Goal: Task Accomplishment & Management: Manage account settings

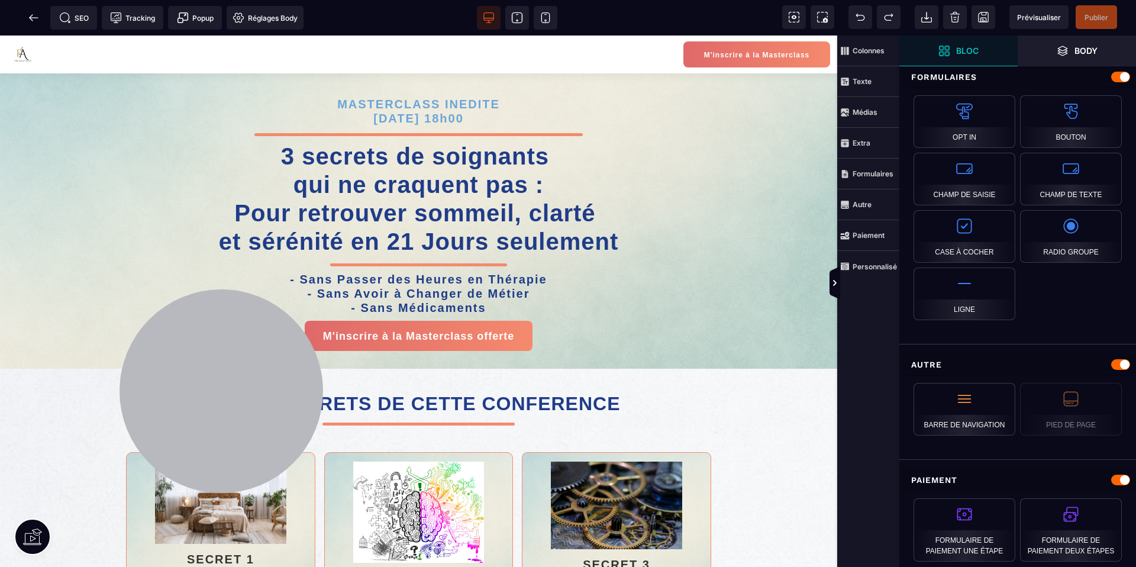
scroll to position [1029, 0]
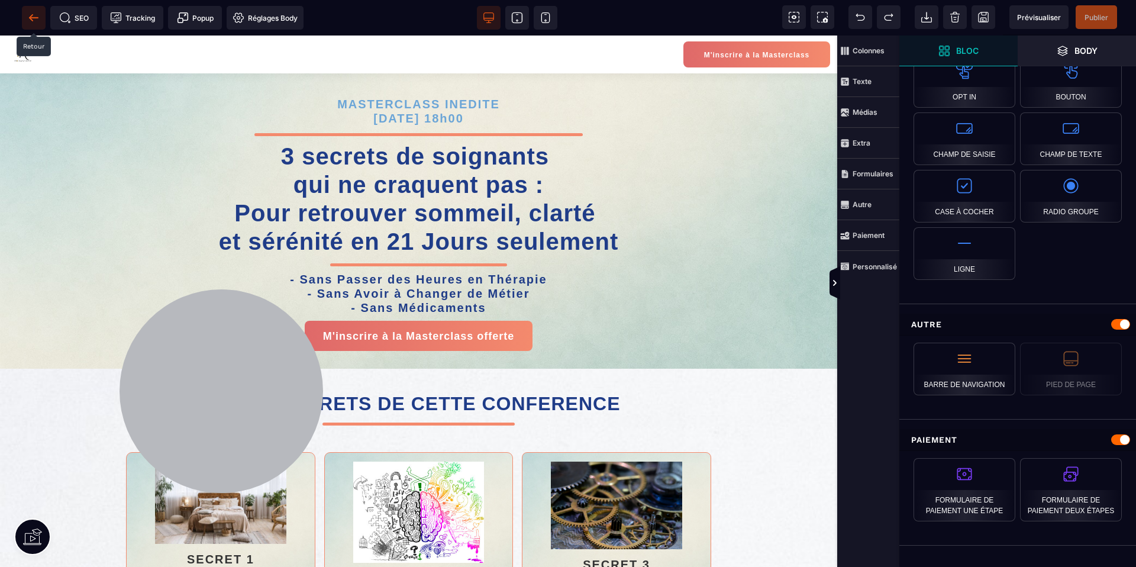
click at [30, 18] on icon at bounding box center [33, 17] width 9 height 1
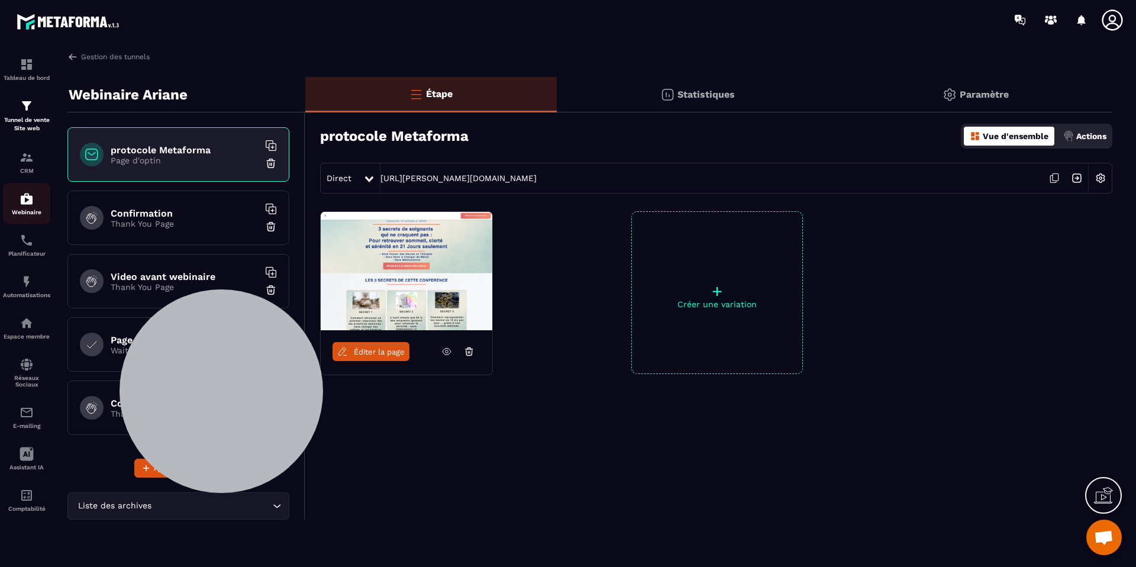
click at [20, 197] on img at bounding box center [27, 199] width 14 height 14
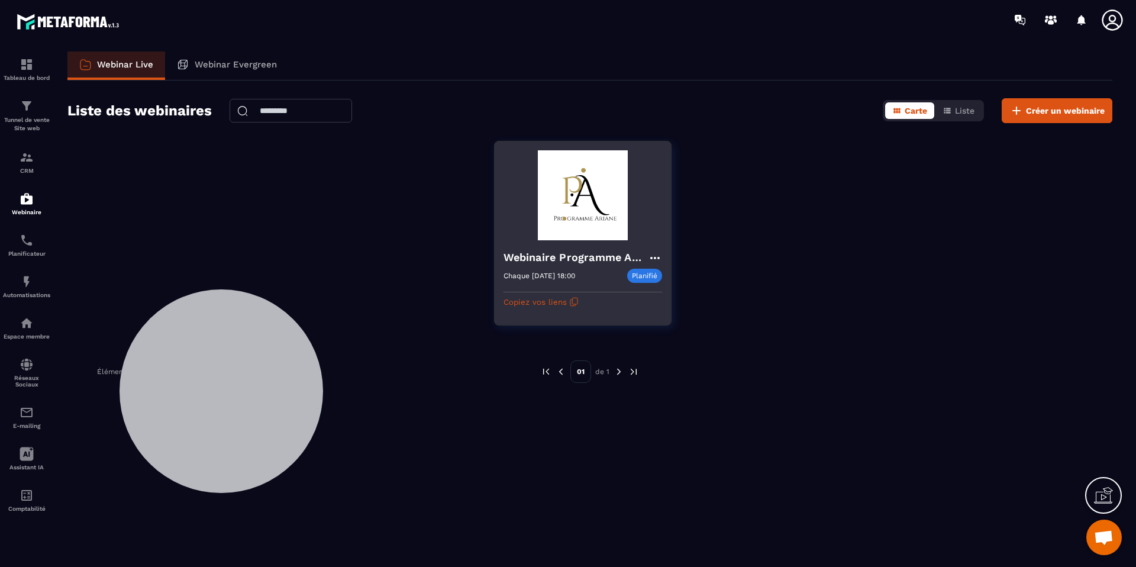
click at [554, 260] on h4 "Webinaire Programme Ariane" at bounding box center [575, 257] width 144 height 17
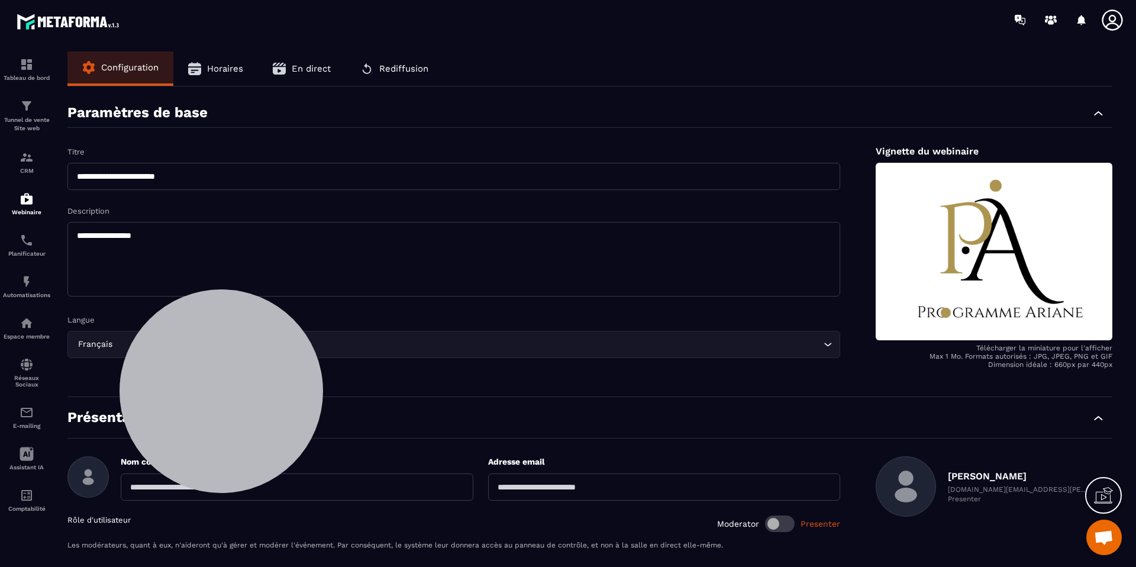
click at [230, 67] on span "Horaires" at bounding box center [225, 68] width 36 height 11
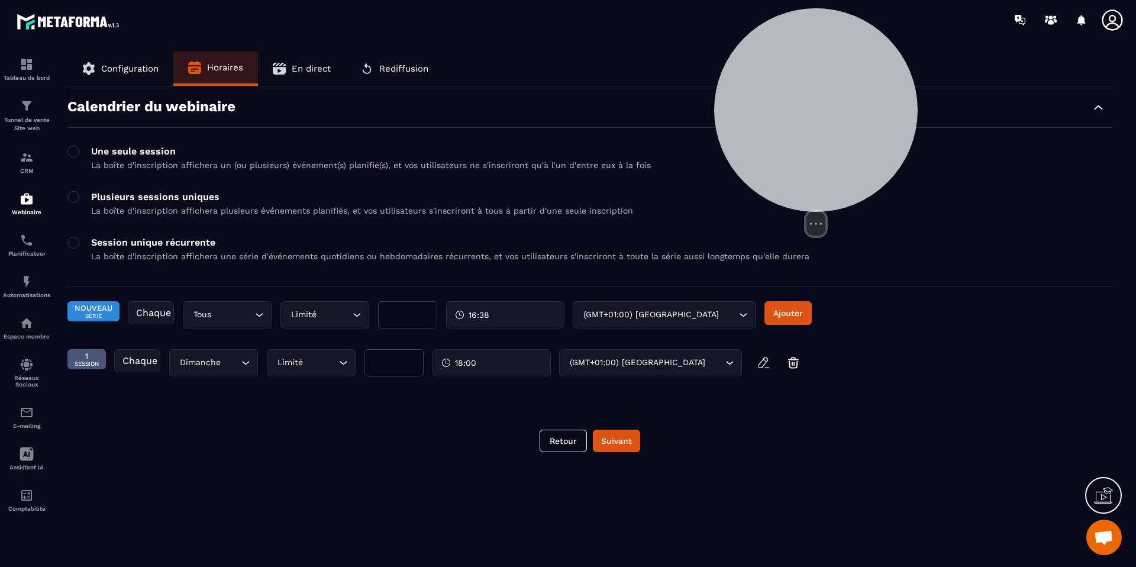
drag, startPoint x: 257, startPoint y: 346, endPoint x: 851, endPoint y: 81, distance: 650.2
click at [851, 81] on div at bounding box center [816, 110] width 204 height 204
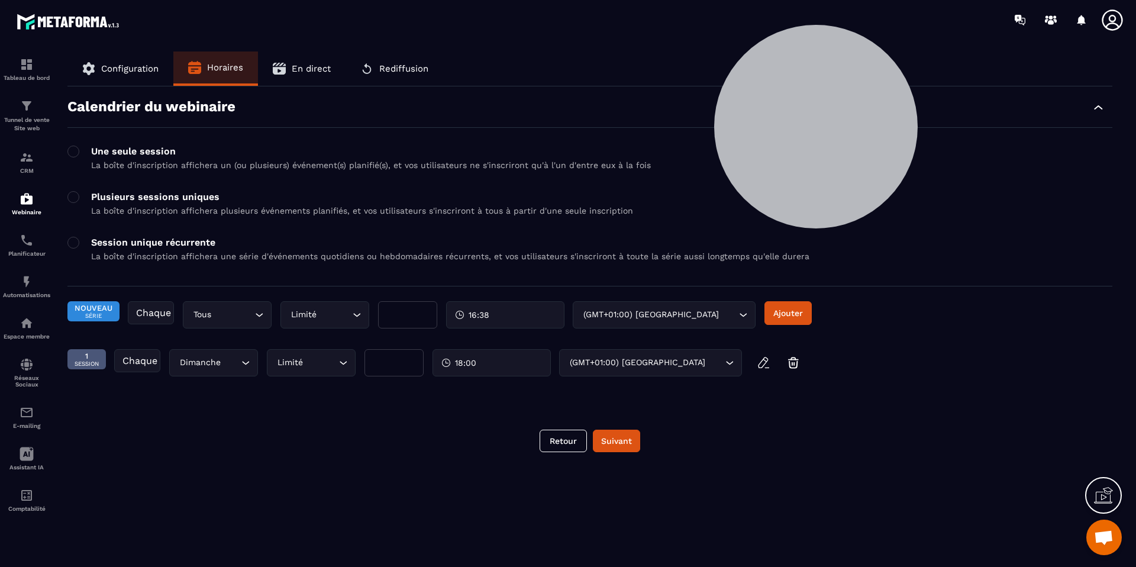
click at [214, 319] on input "Search for option" at bounding box center [233, 314] width 38 height 13
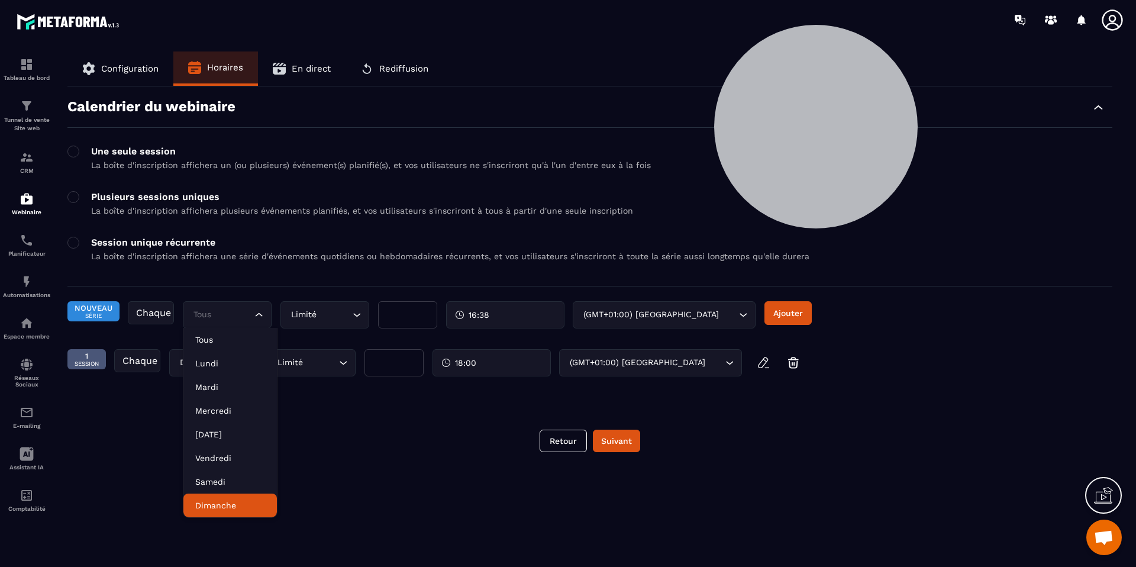
click at [224, 509] on p "Dimanche" at bounding box center [230, 505] width 70 height 12
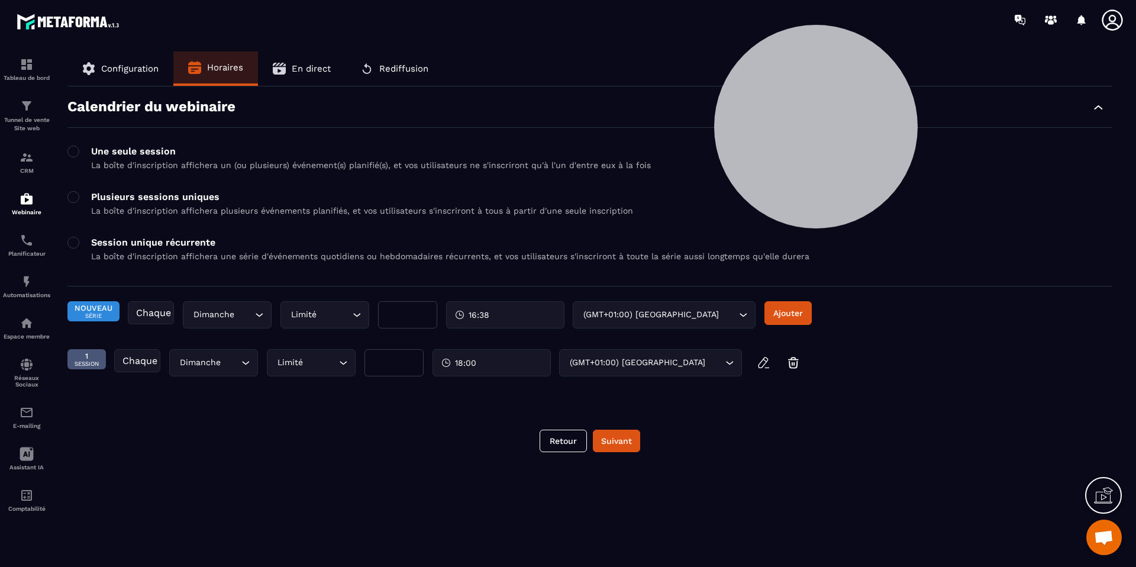
click at [311, 320] on div "Limité" at bounding box center [319, 314] width 64 height 13
click at [309, 361] on p "Illimité" at bounding box center [328, 363] width 70 height 12
click at [306, 70] on span "En direct" at bounding box center [311, 68] width 39 height 11
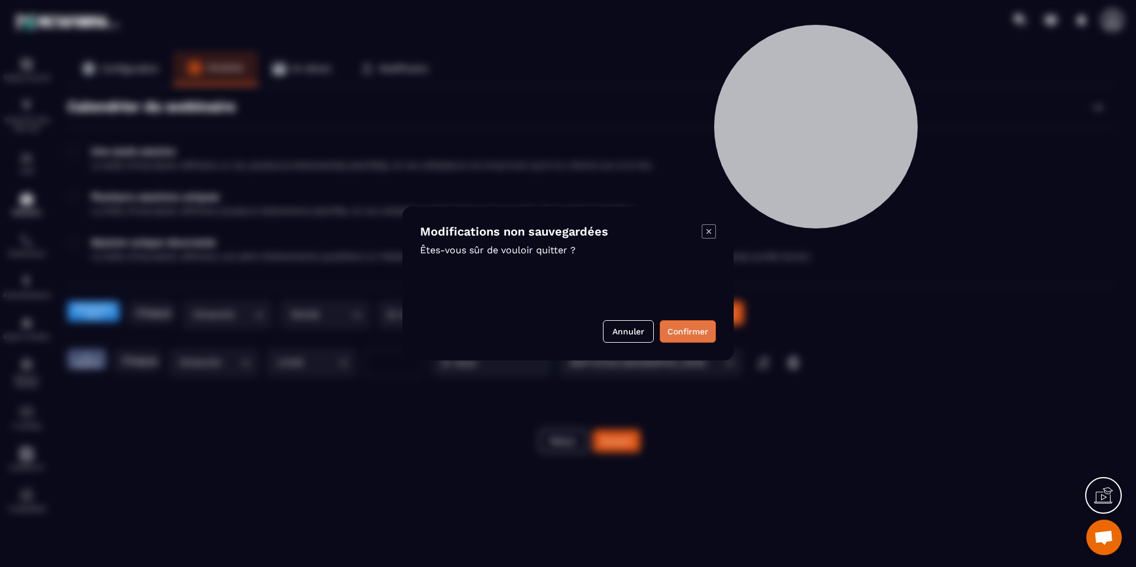
click at [669, 329] on button "Confirmer" at bounding box center [688, 331] width 56 height 22
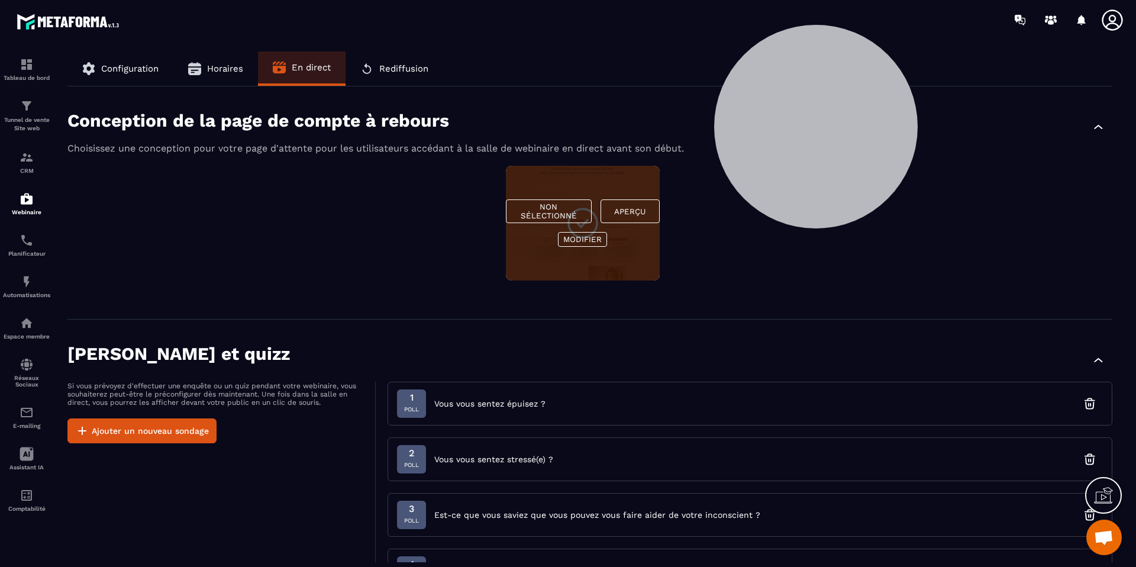
scroll to position [12, 0]
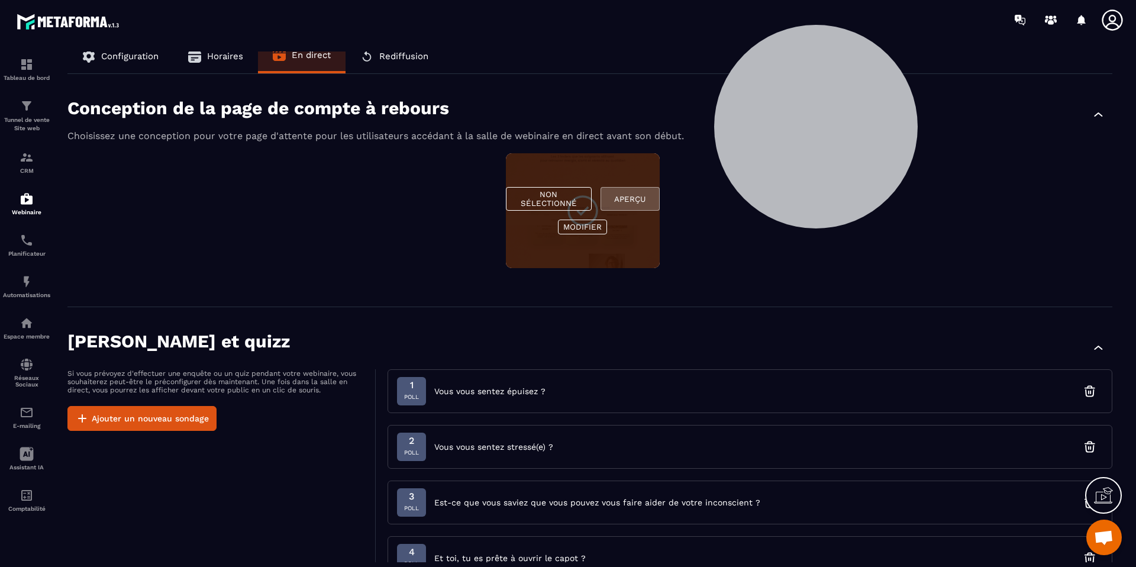
click at [638, 199] on button "Aperçu" at bounding box center [630, 199] width 59 height 24
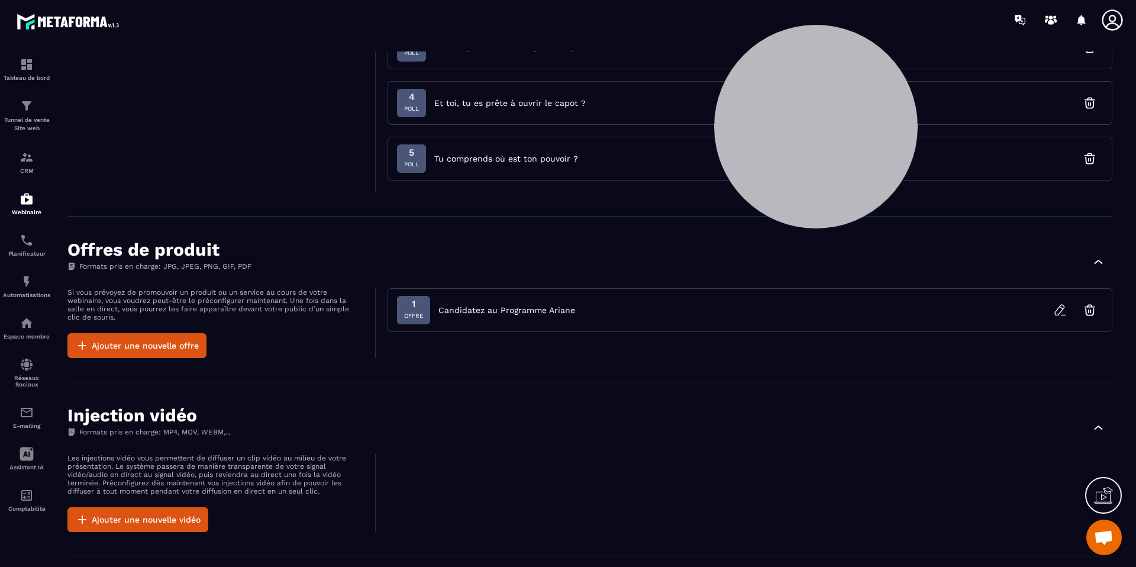
scroll to position [537, 0]
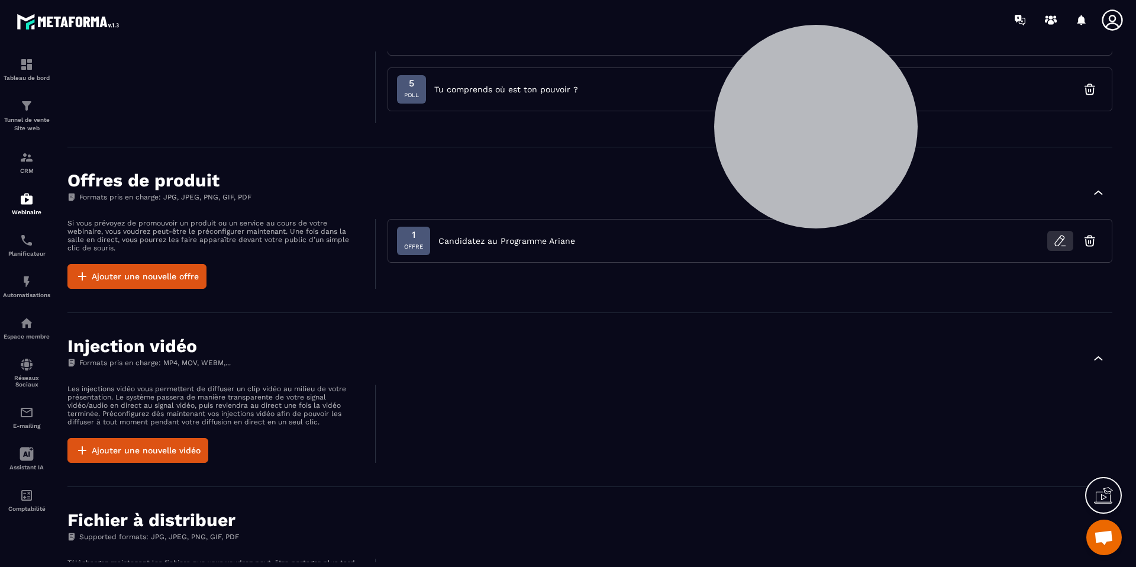
click at [1058, 241] on icon "button" at bounding box center [1060, 241] width 14 height 14
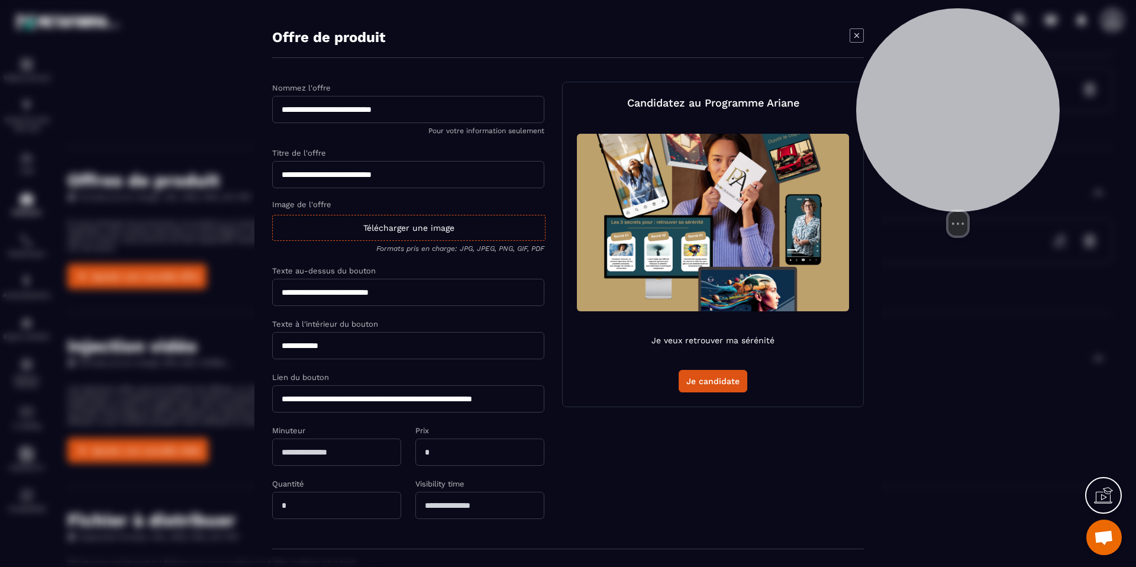
drag, startPoint x: 845, startPoint y: 69, endPoint x: 947, endPoint y: 70, distance: 102.4
click at [960, 73] on div at bounding box center [958, 110] width 204 height 204
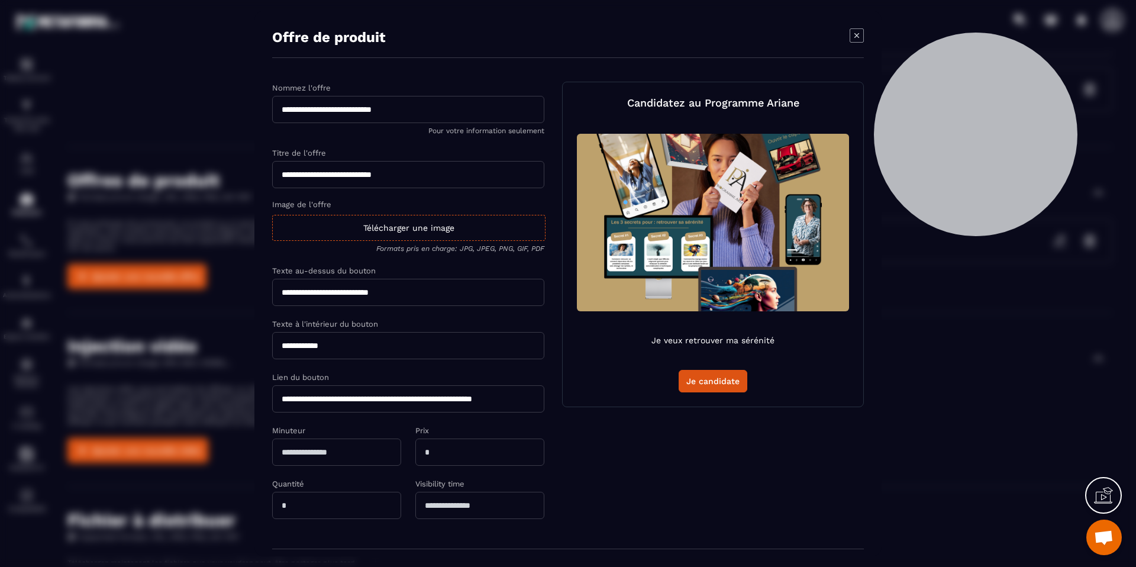
click at [496, 403] on input "**********" at bounding box center [408, 398] width 272 height 27
click at [856, 33] on icon "Modal window" at bounding box center [857, 35] width 14 height 14
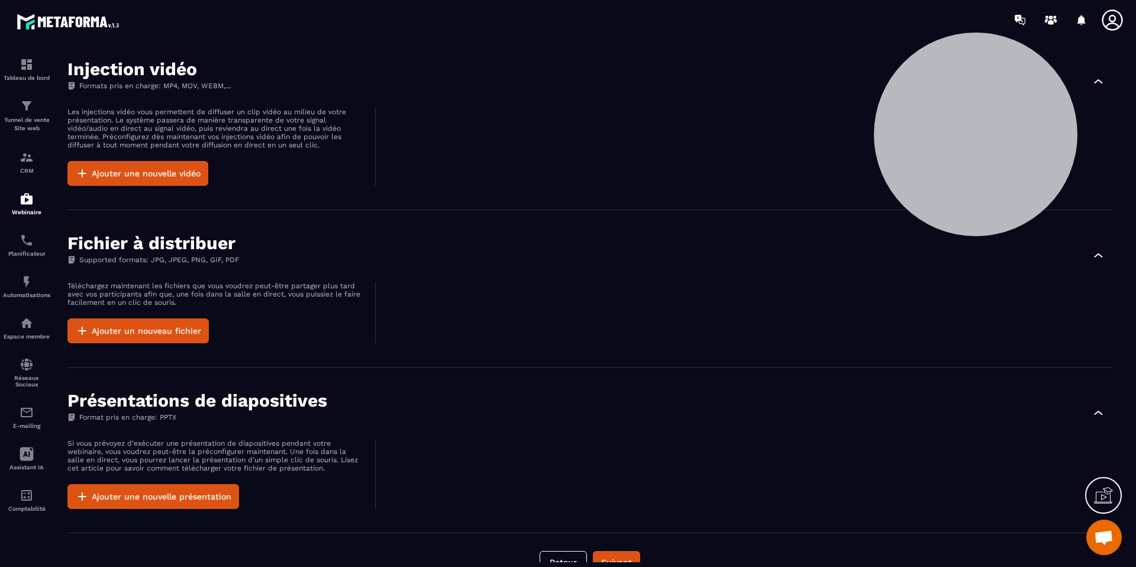
scroll to position [837, 0]
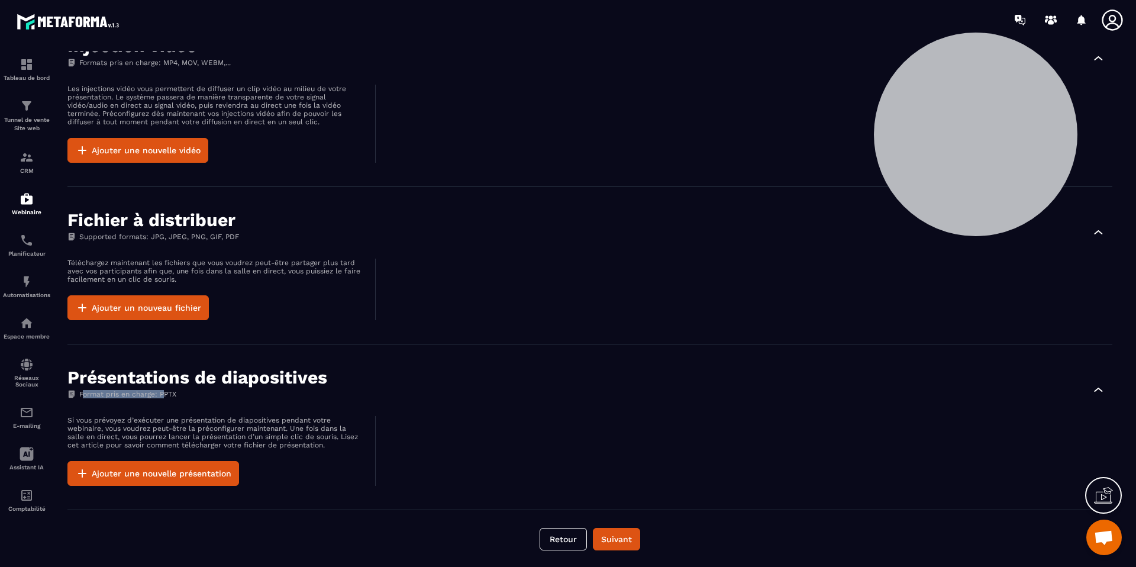
drag, startPoint x: 161, startPoint y: 393, endPoint x: 184, endPoint y: 395, distance: 23.1
click at [184, 395] on p "Format pris en charge: PPTX" at bounding box center [197, 394] width 260 height 8
click at [28, 240] on img at bounding box center [27, 240] width 14 height 14
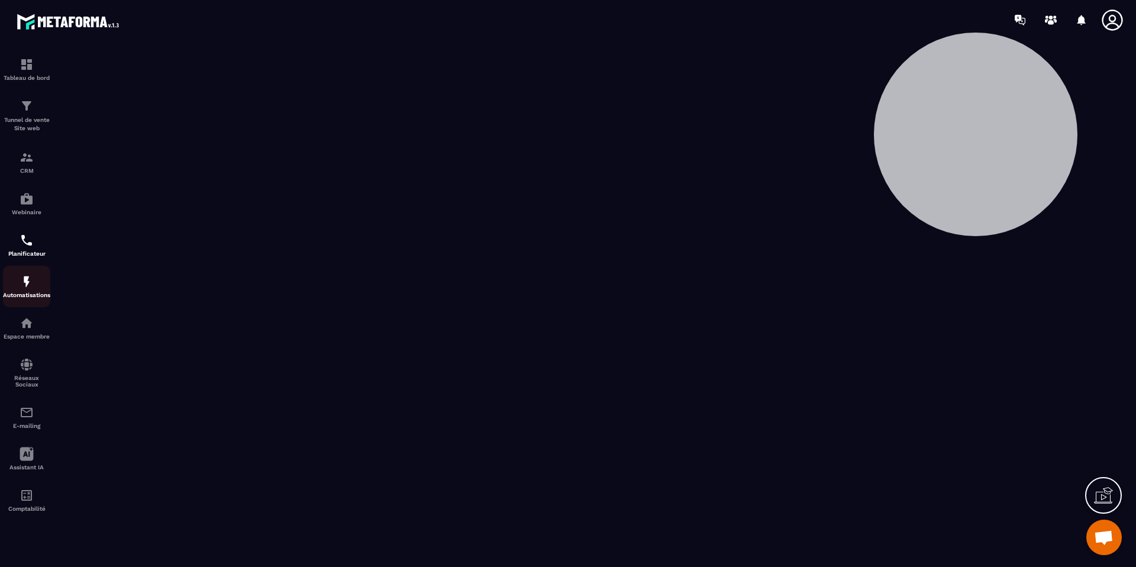
click at [28, 293] on p "Automatisations" at bounding box center [26, 295] width 47 height 7
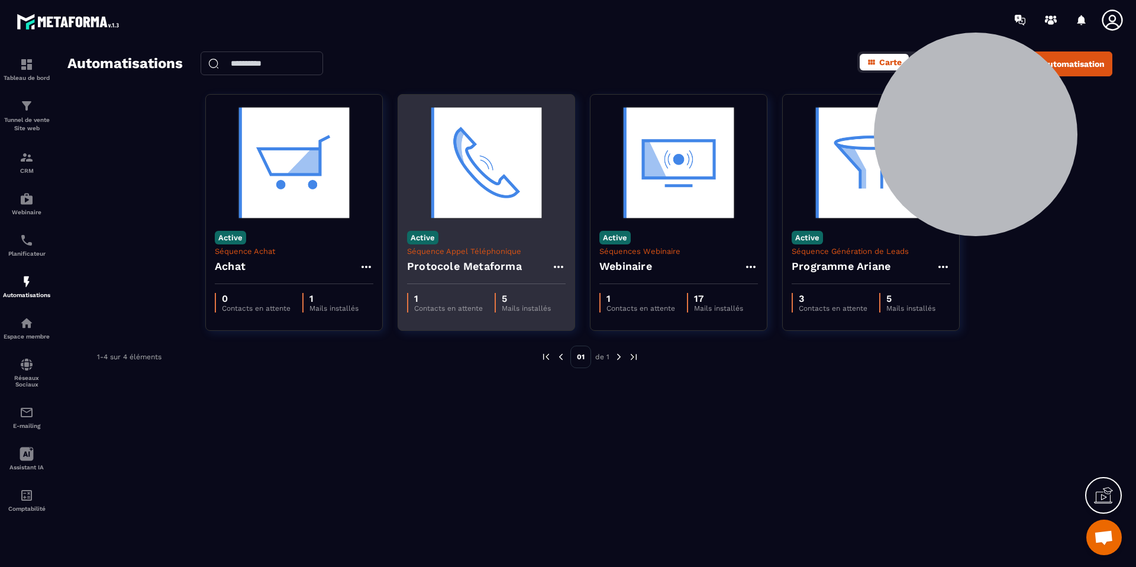
click at [459, 260] on h4 "Protocole Metaforma" at bounding box center [464, 266] width 115 height 17
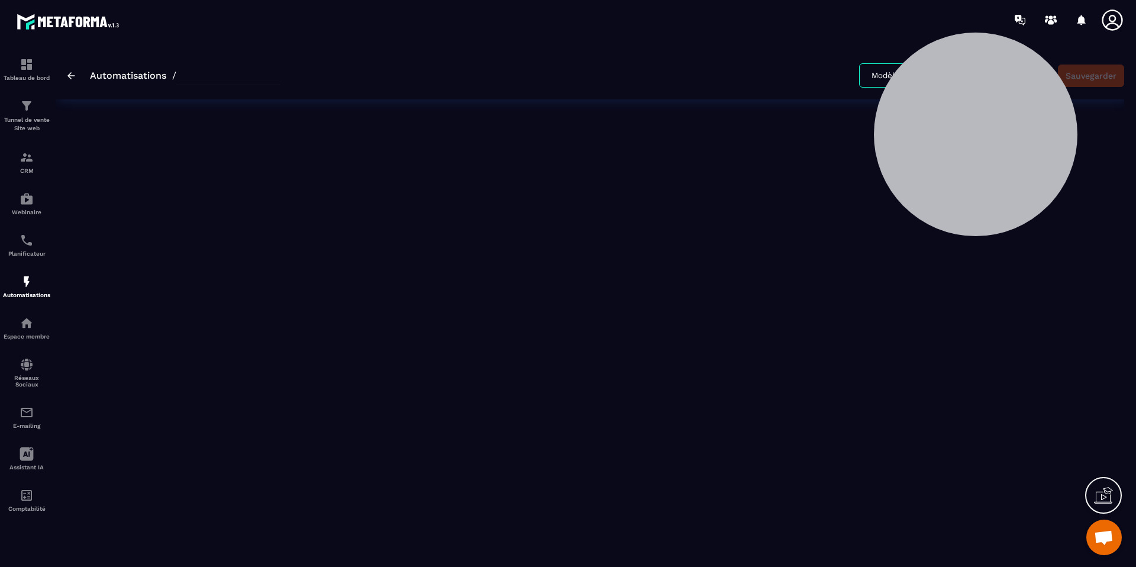
type input "**********"
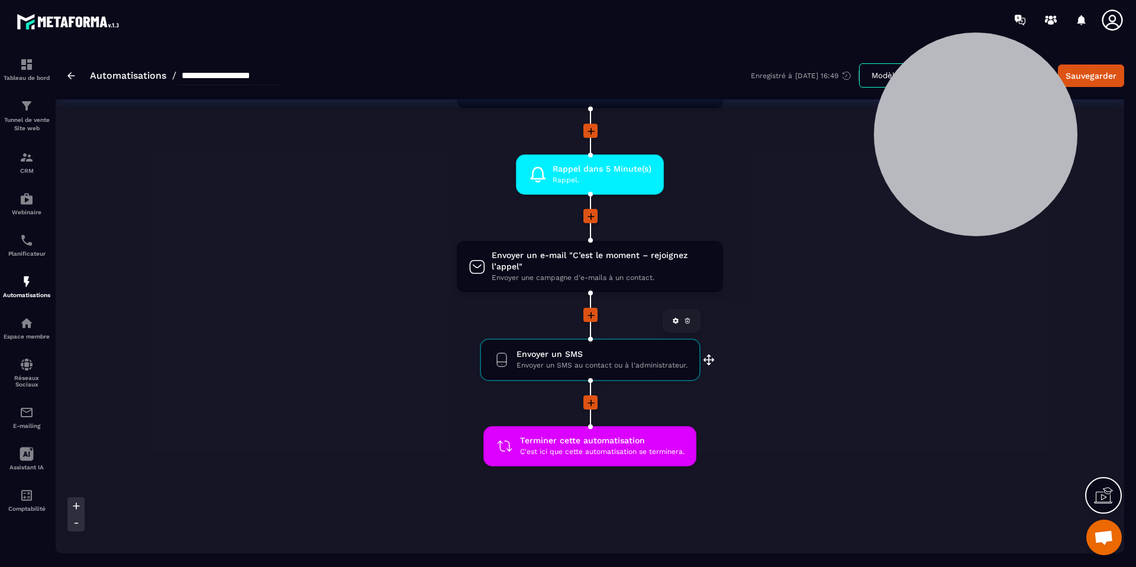
scroll to position [1103, 0]
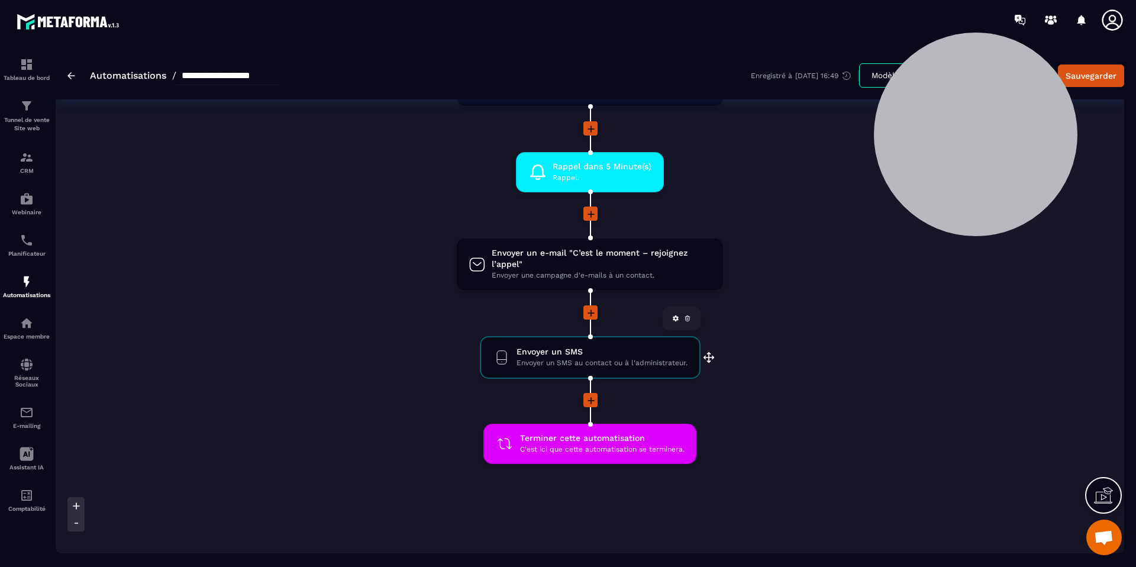
click at [578, 365] on span "Envoyer un SMS au contact ou à l'administrateur." at bounding box center [601, 362] width 171 height 11
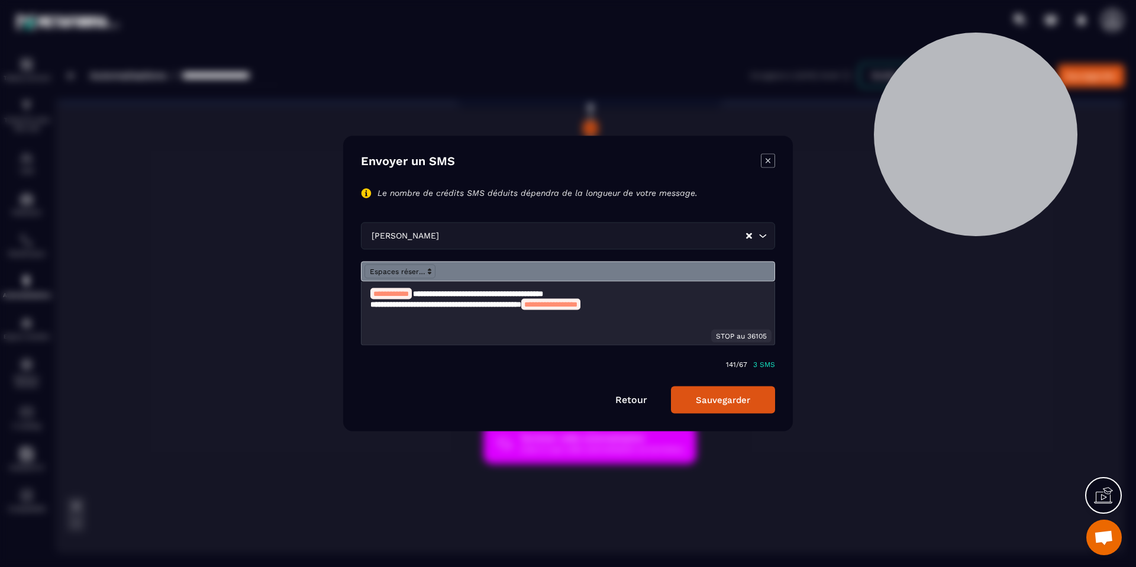
click at [769, 155] on icon "Modal window" at bounding box center [768, 161] width 14 height 14
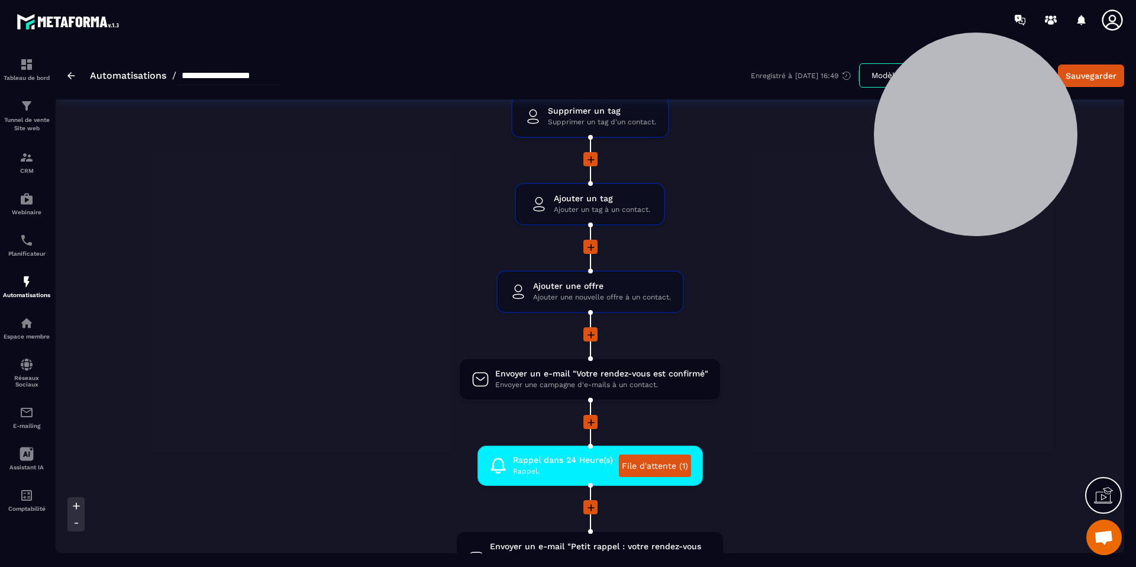
scroll to position [256, 0]
click at [25, 286] on img at bounding box center [27, 282] width 14 height 14
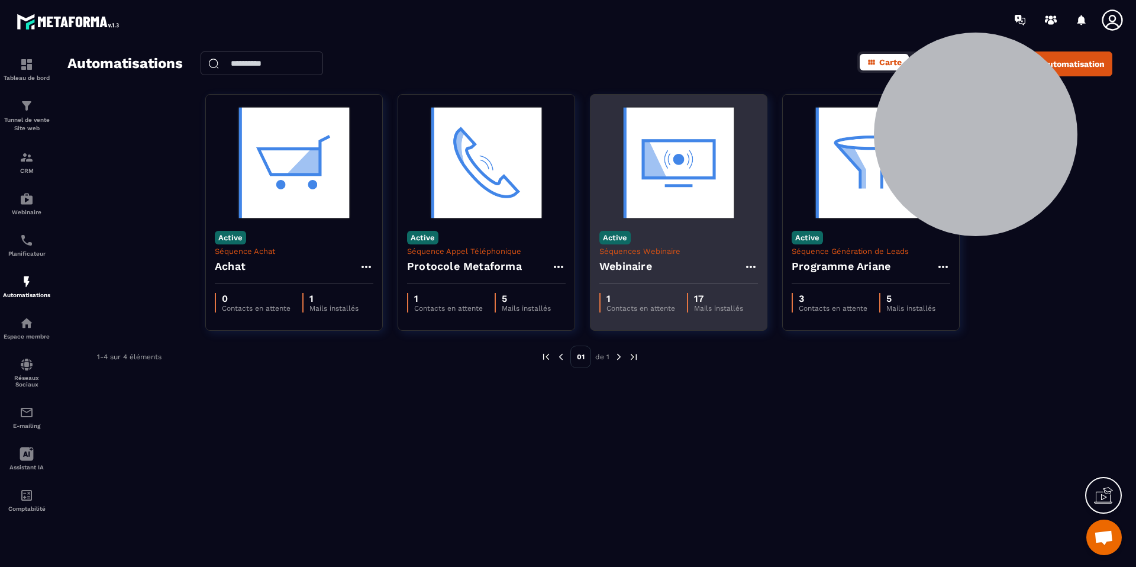
click at [674, 254] on p "Séquences Webinaire" at bounding box center [678, 251] width 159 height 9
click at [655, 259] on div "Webinaire" at bounding box center [678, 270] width 159 height 28
click at [672, 194] on img at bounding box center [678, 163] width 159 height 118
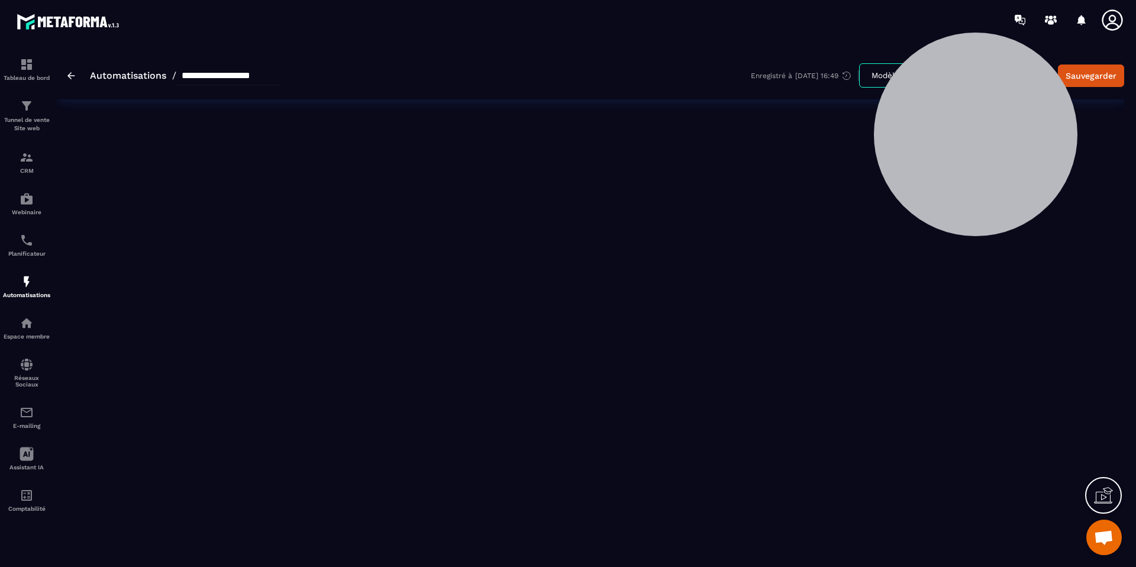
type input "*********"
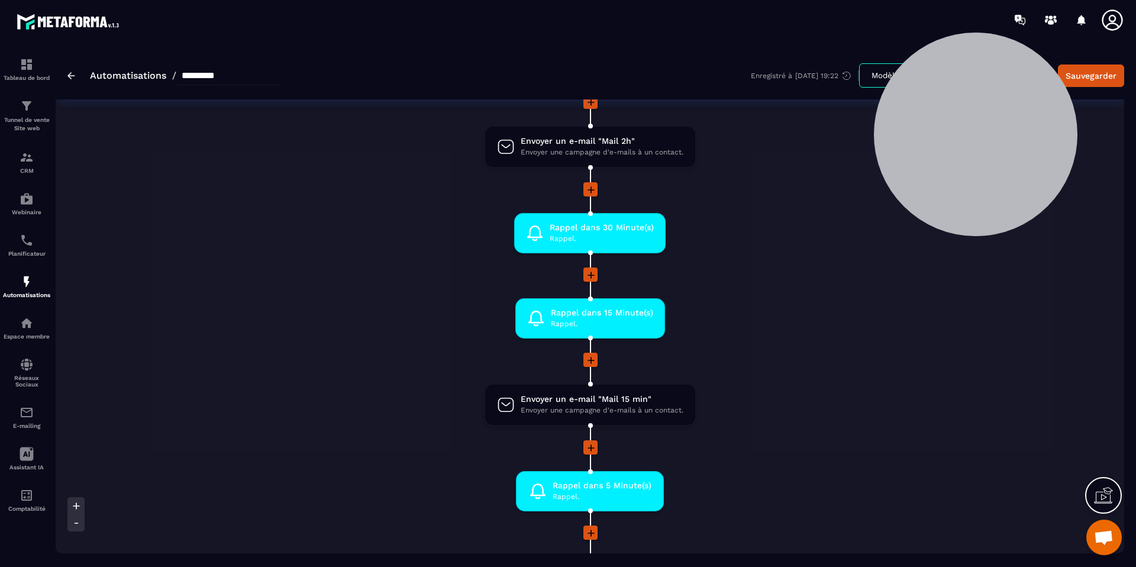
scroll to position [993, 0]
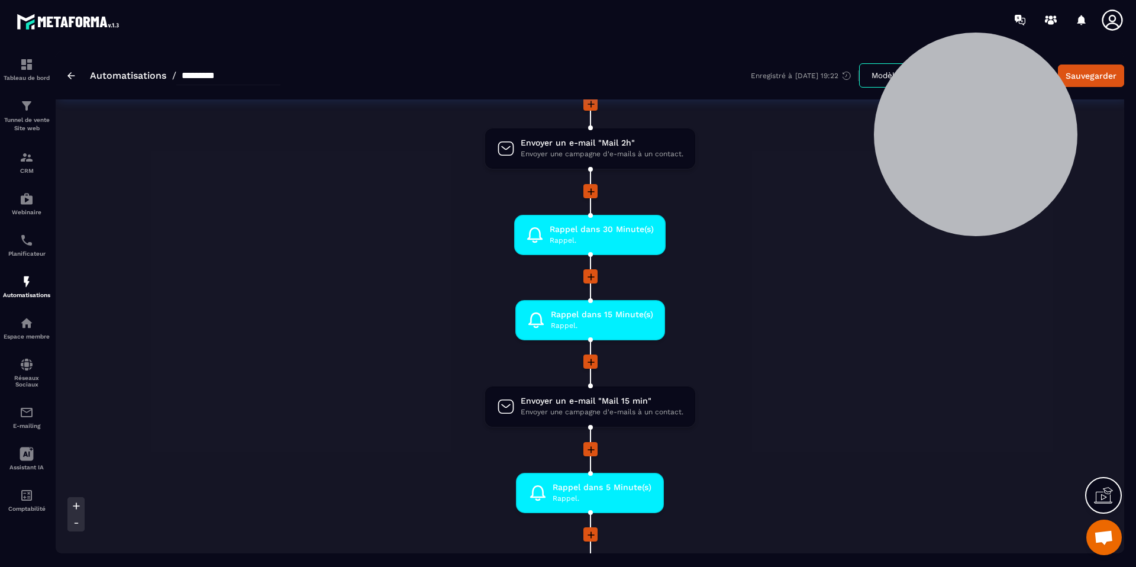
click at [589, 273] on icon at bounding box center [591, 277] width 12 height 12
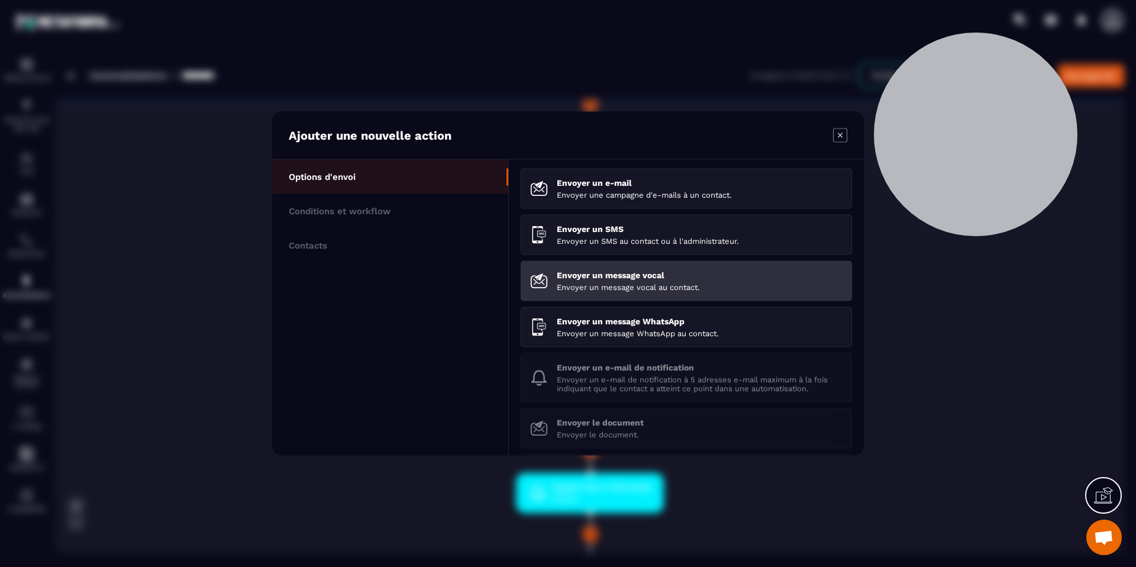
click at [631, 280] on div "Envoyer un message vocal Envoyer un message vocal au contact." at bounding box center [700, 280] width 286 height 21
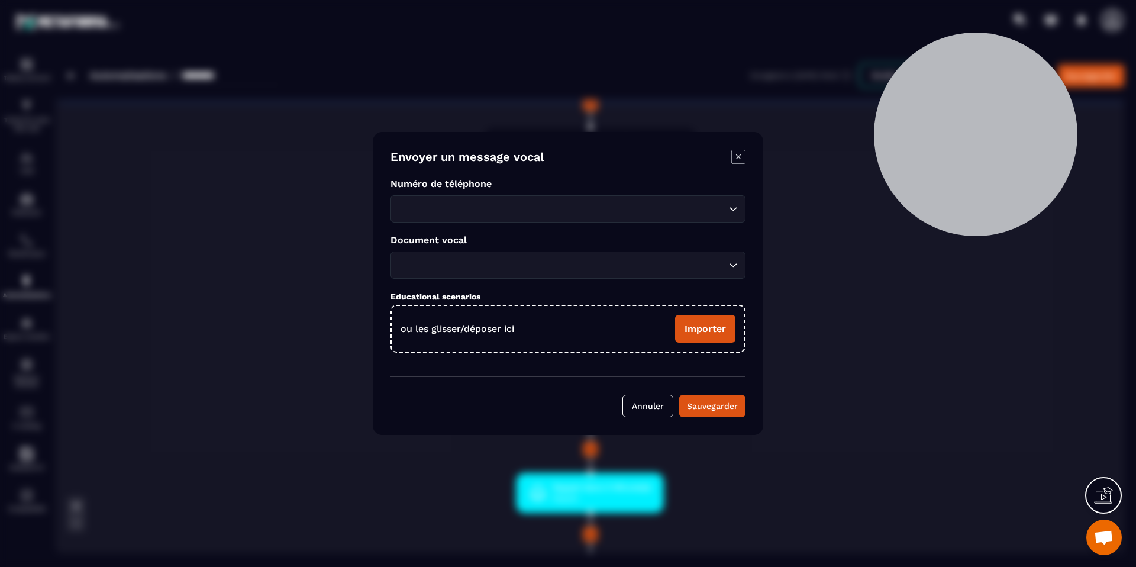
click at [476, 206] on input "Search for option" at bounding box center [562, 208] width 328 height 13
click at [547, 175] on form "Envoyer un message vocal Numéro de téléphone Loading... Veuillez rechercher Doc…" at bounding box center [567, 283] width 355 height 267
click at [498, 259] on input "Search for option" at bounding box center [562, 265] width 328 height 13
click at [528, 238] on p "Document vocal" at bounding box center [567, 239] width 355 height 11
click at [737, 153] on icon "Modal window" at bounding box center [738, 157] width 14 height 14
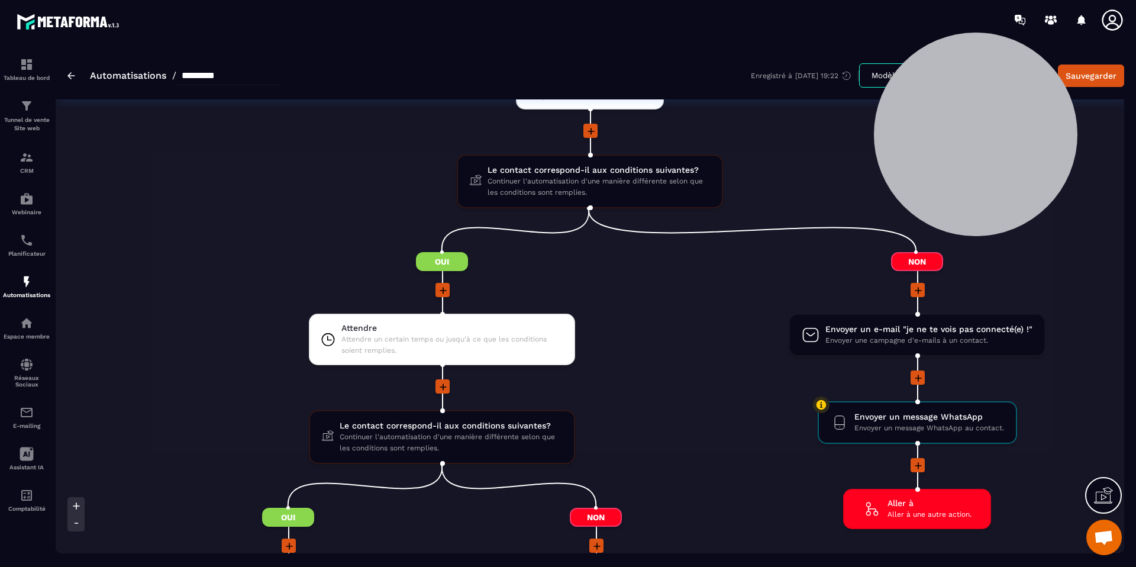
scroll to position [1570, 0]
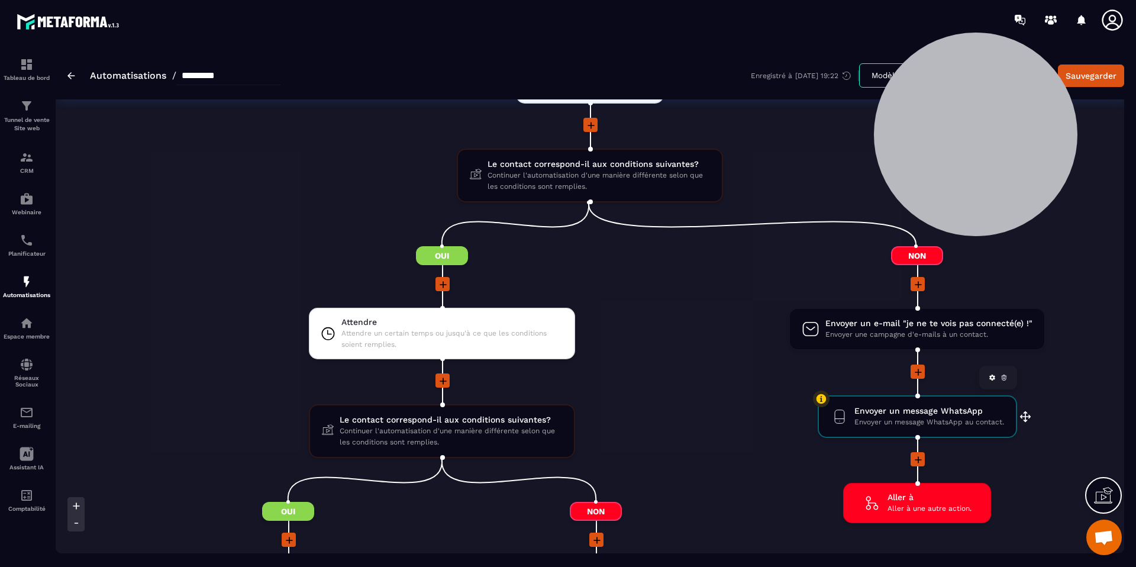
click at [914, 415] on span "Envoyer un message WhatsApp" at bounding box center [929, 410] width 150 height 11
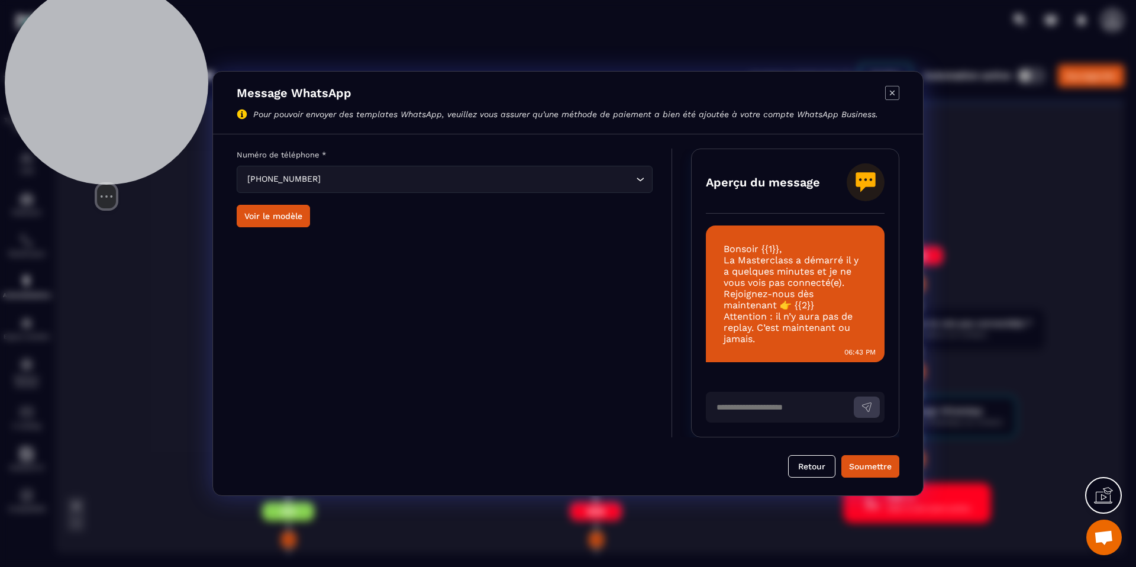
drag, startPoint x: 980, startPoint y: 148, endPoint x: 101, endPoint y: 118, distance: 879.7
click at [101, 118] on div at bounding box center [107, 83] width 204 height 204
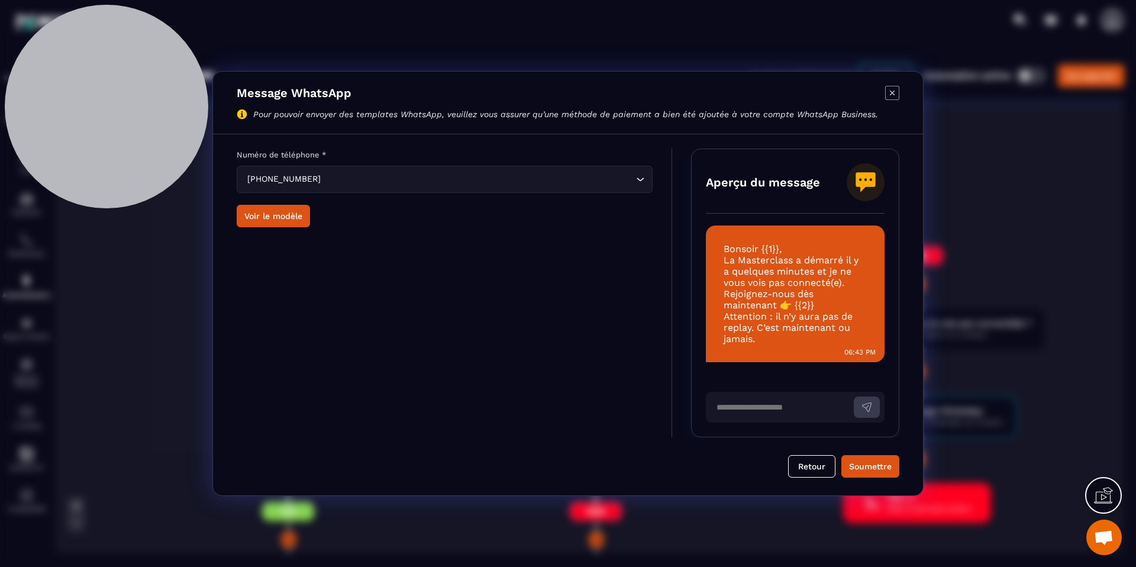
click at [895, 90] on icon "Modal window" at bounding box center [892, 93] width 14 height 14
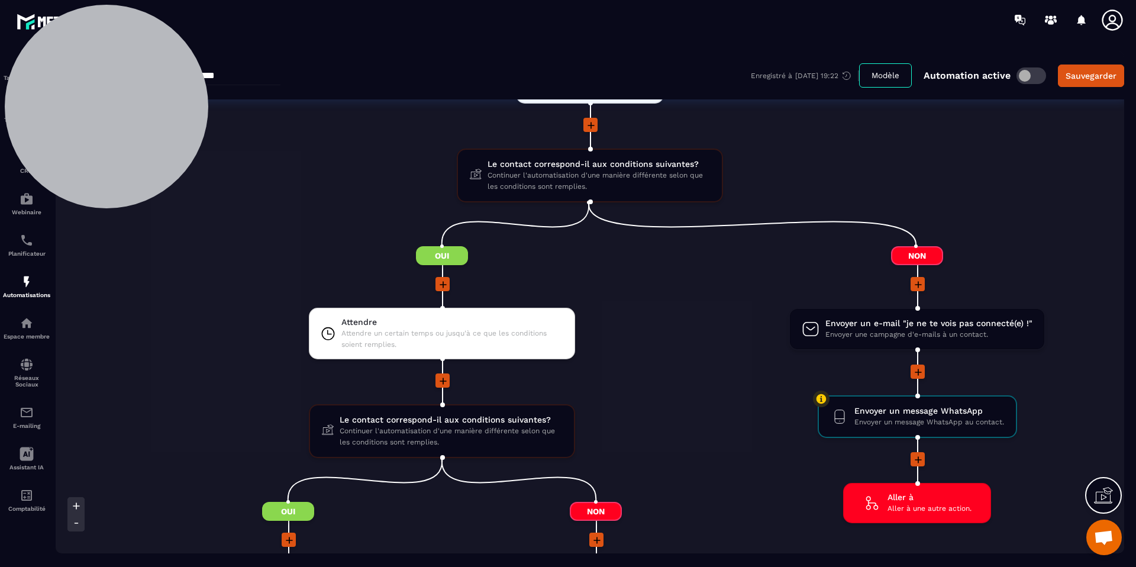
click at [1111, 16] on icon at bounding box center [1112, 20] width 24 height 24
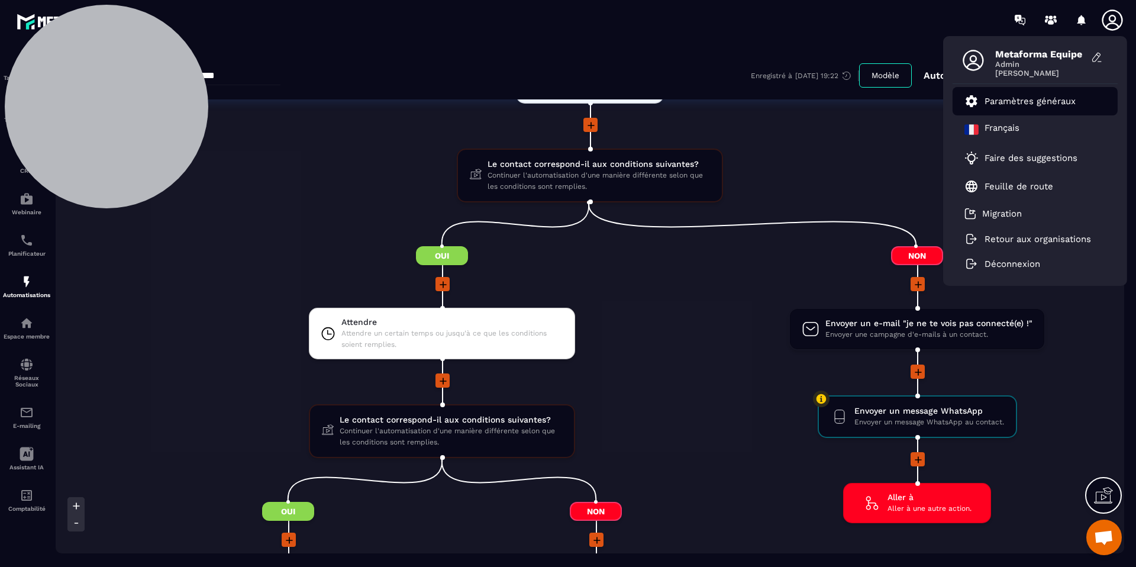
click at [1047, 96] on p "Paramètres généraux" at bounding box center [1029, 101] width 91 height 11
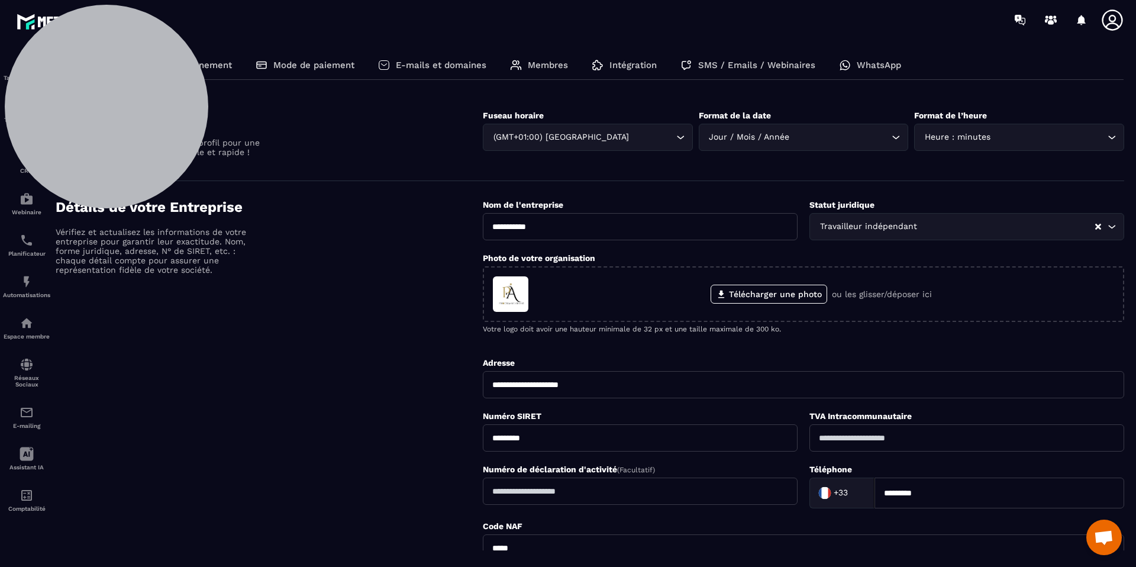
click at [895, 66] on p "WhatsApp" at bounding box center [879, 65] width 44 height 11
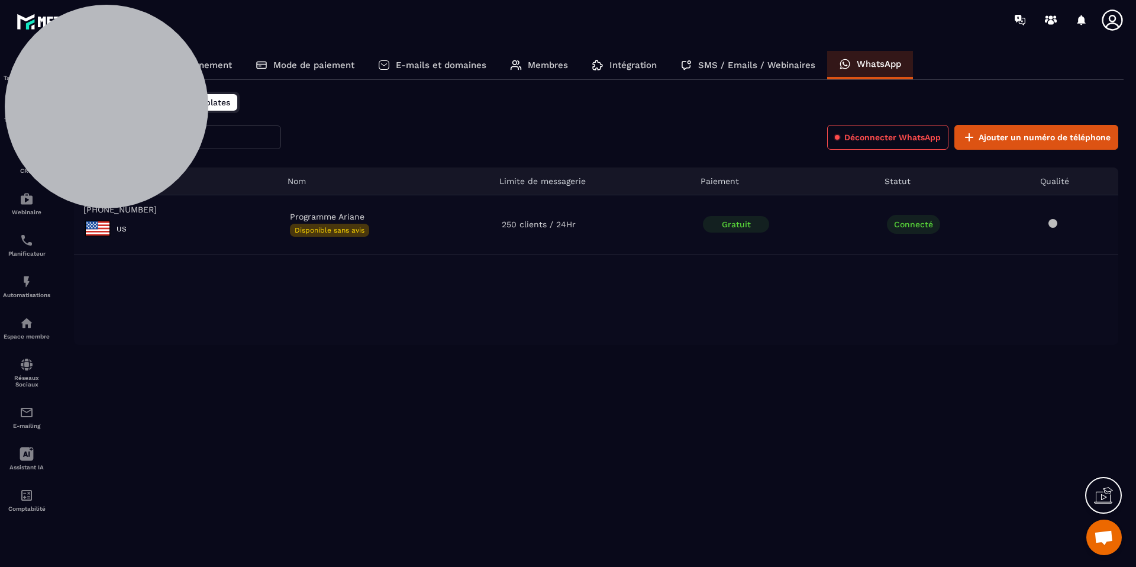
click at [227, 102] on span "Templates" at bounding box center [209, 102] width 42 height 9
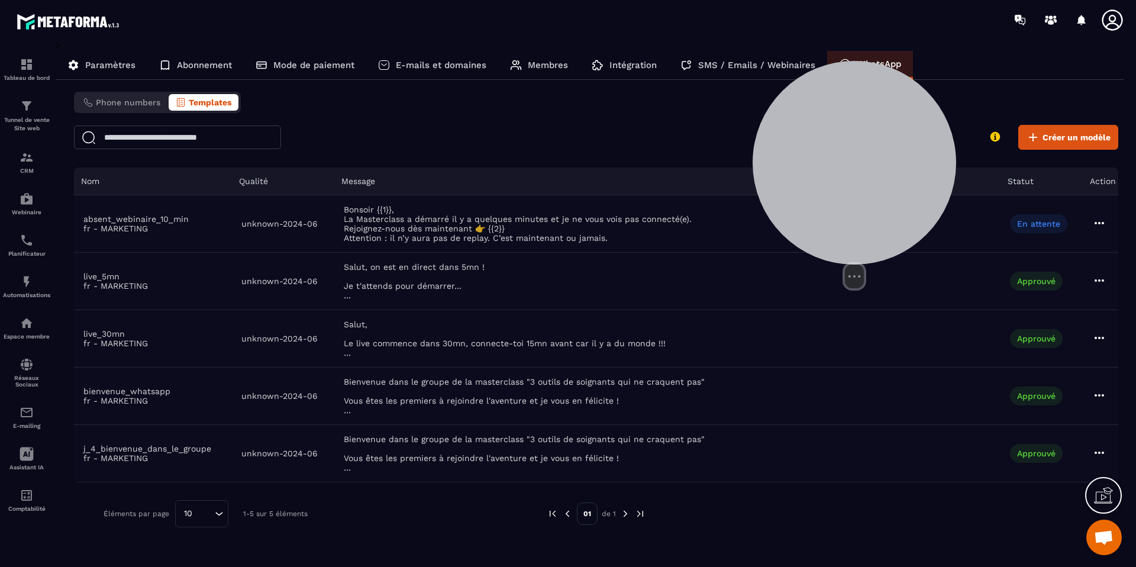
drag, startPoint x: 181, startPoint y: 67, endPoint x: 849, endPoint y: 142, distance: 672.2
click at [849, 142] on div at bounding box center [855, 163] width 204 height 204
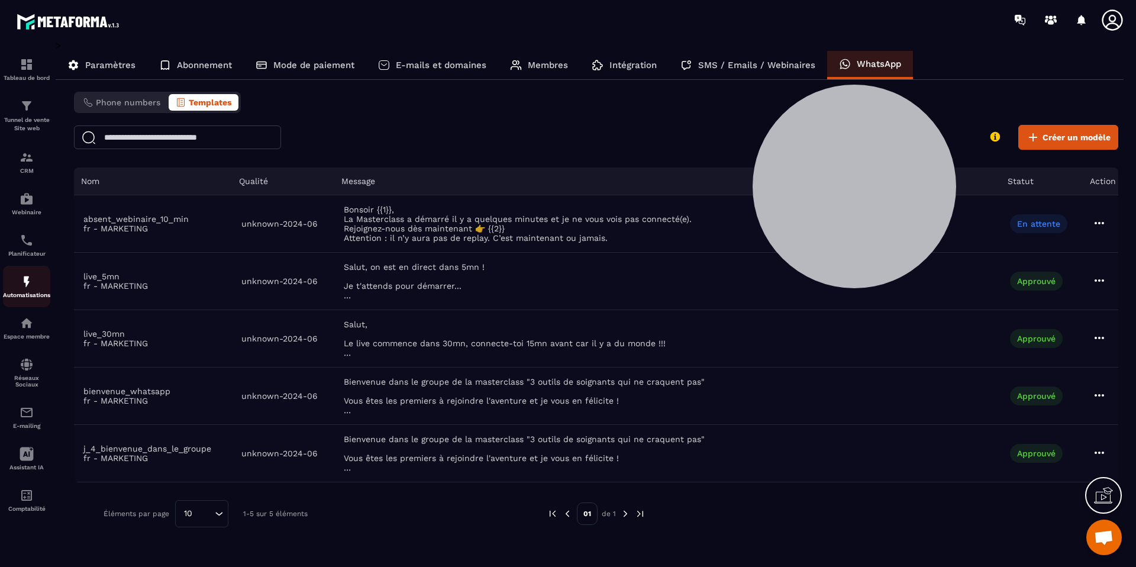
click at [34, 296] on p "Automatisations" at bounding box center [26, 295] width 47 height 7
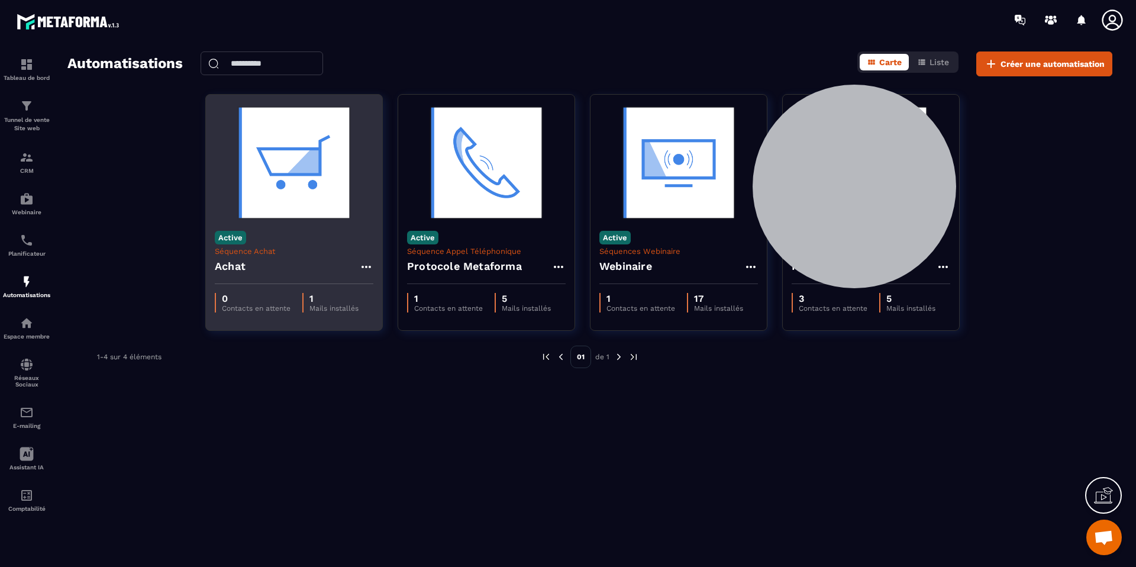
click at [250, 259] on div "Achat" at bounding box center [294, 270] width 159 height 28
click at [230, 263] on h4 "Achat" at bounding box center [230, 266] width 31 height 17
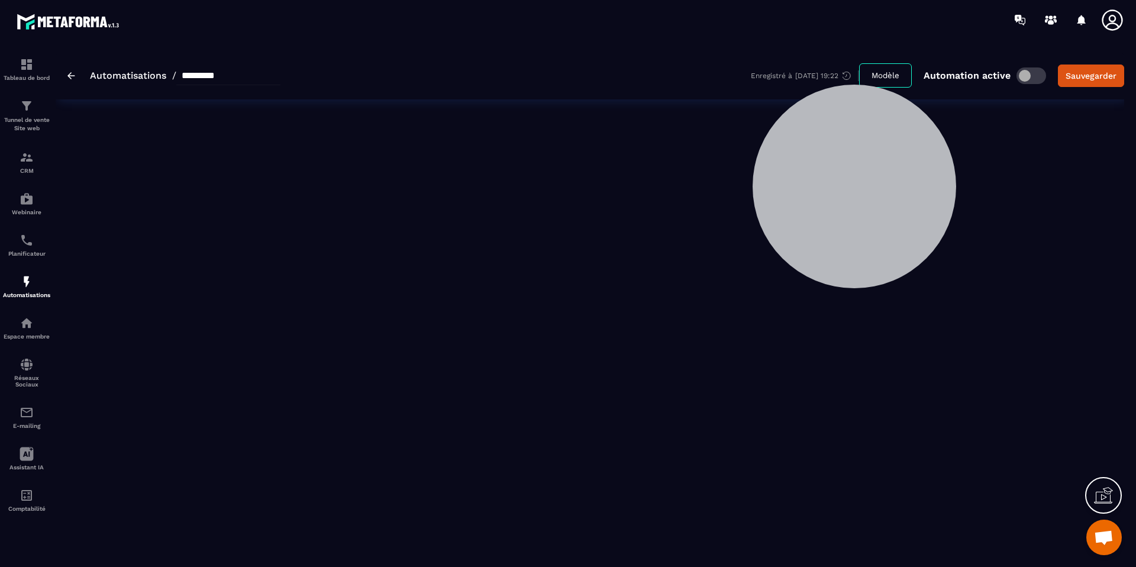
type input "*****"
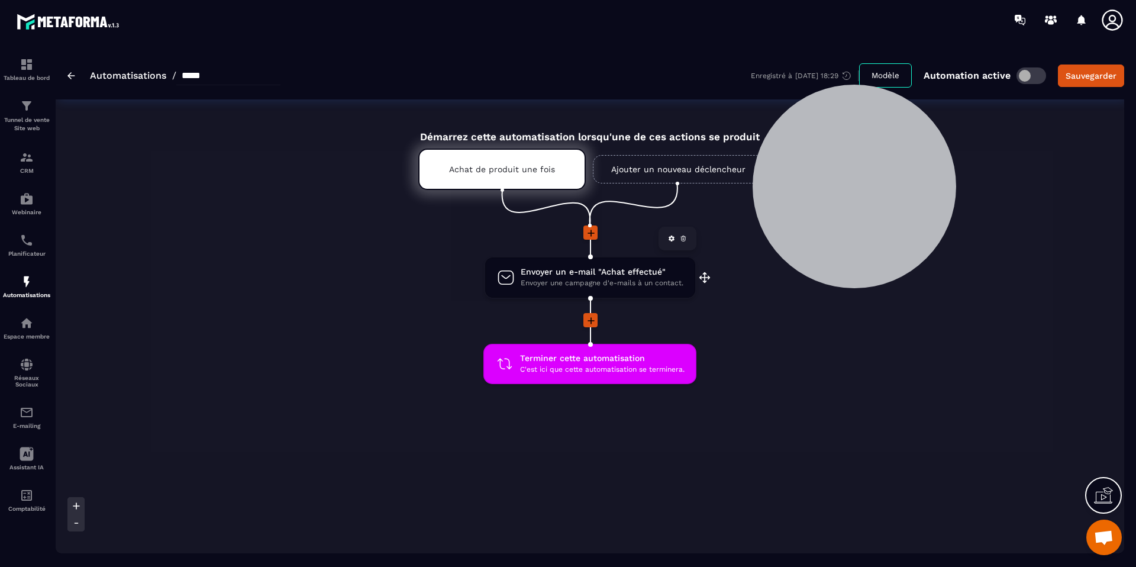
click at [574, 283] on span "Envoyer une campagne d'e-mails à un contact." at bounding box center [602, 282] width 163 height 11
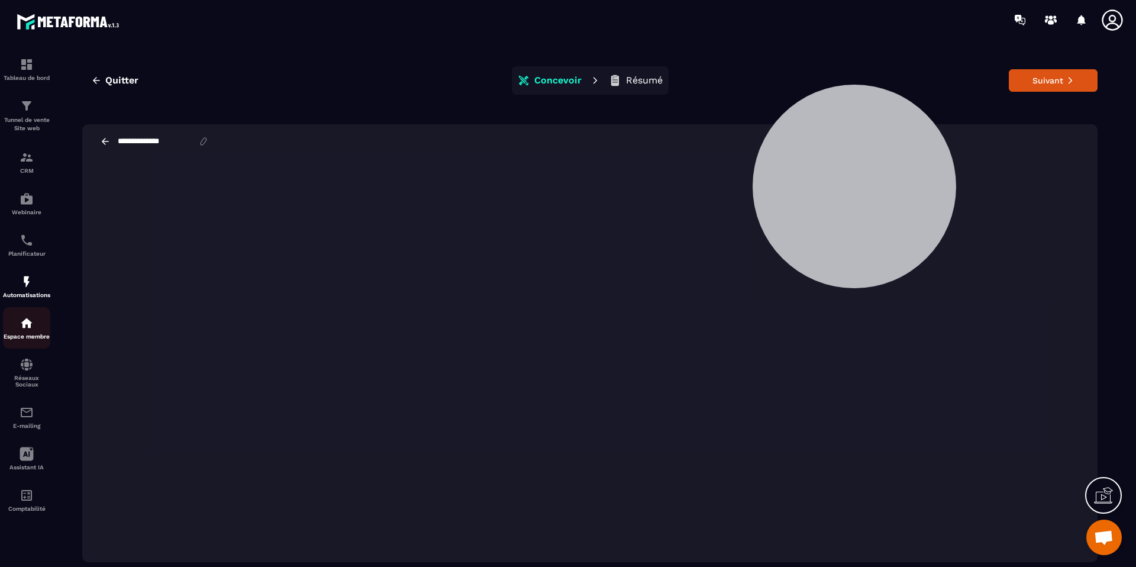
click at [30, 336] on p "Espace membre" at bounding box center [26, 336] width 47 height 7
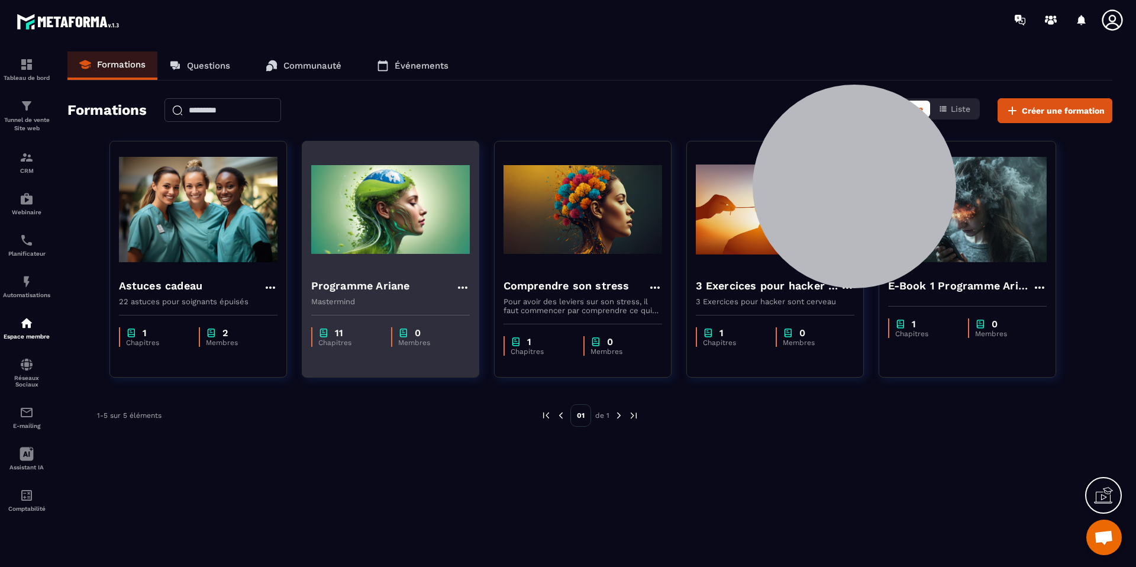
click at [391, 282] on h4 "Programme Ariane" at bounding box center [360, 285] width 99 height 17
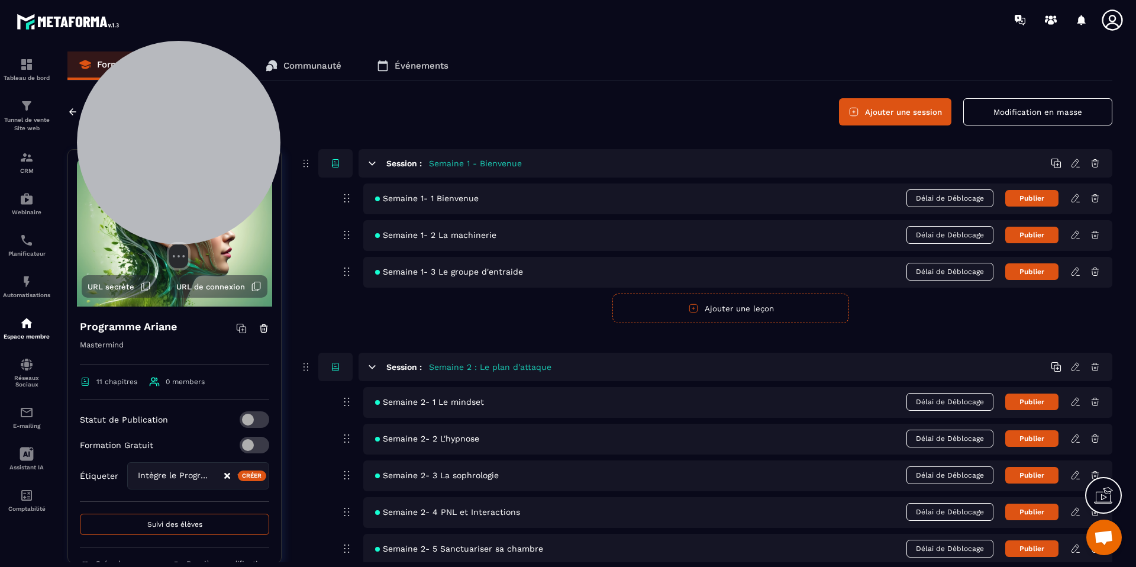
drag, startPoint x: 814, startPoint y: 175, endPoint x: 164, endPoint y: 153, distance: 650.0
click at [164, 153] on div at bounding box center [179, 143] width 204 height 204
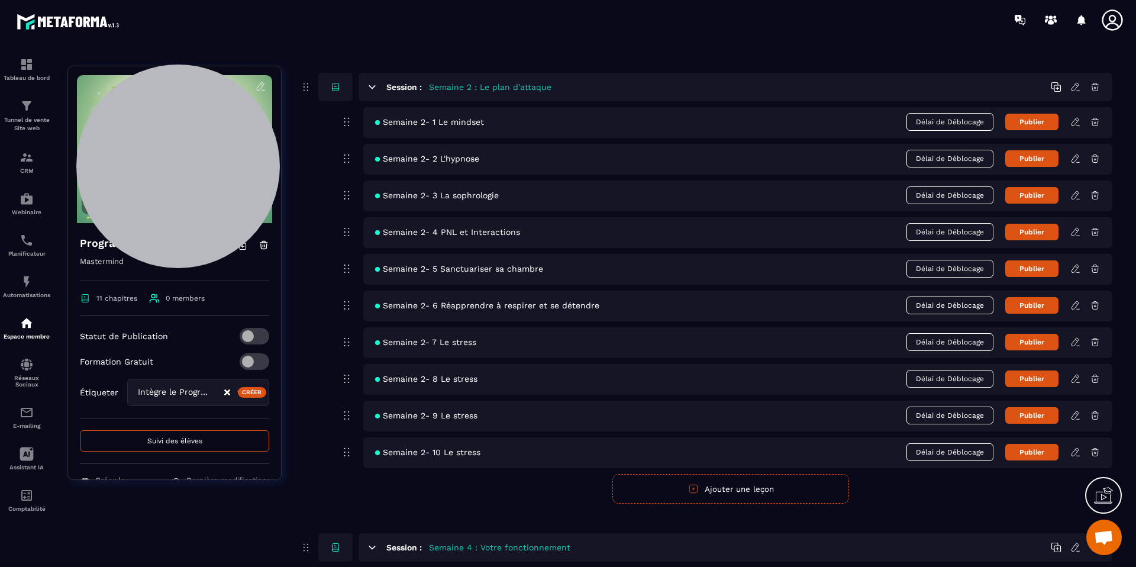
scroll to position [283, 0]
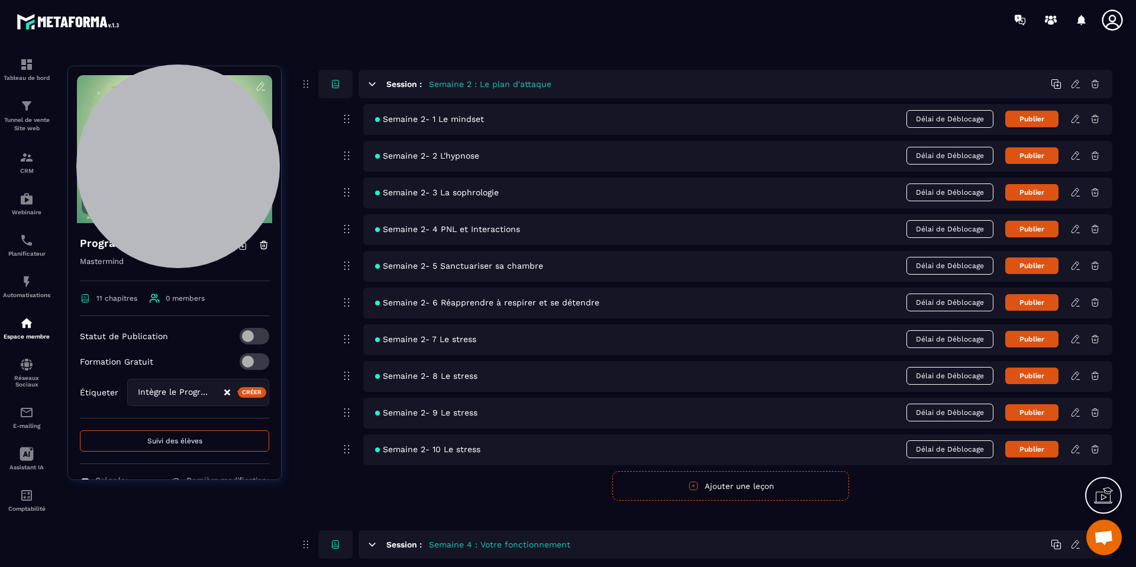
click at [1028, 122] on button "Publier" at bounding box center [1031, 119] width 53 height 17
click at [1029, 122] on button "Publié" at bounding box center [1031, 119] width 53 height 18
click at [27, 283] on img at bounding box center [27, 282] width 14 height 14
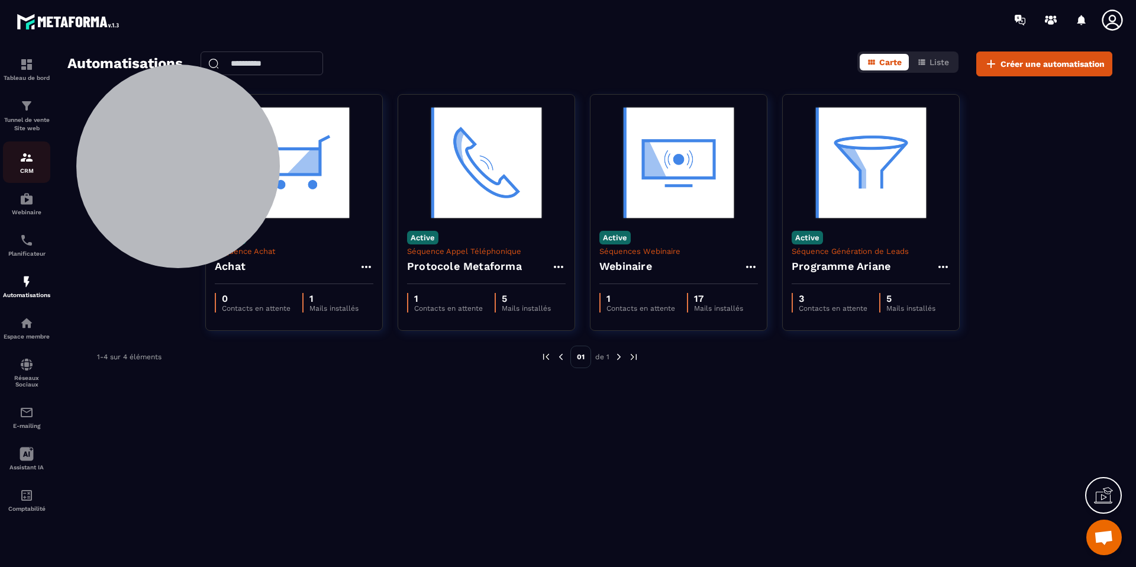
click at [16, 157] on div "CRM" at bounding box center [26, 162] width 47 height 24
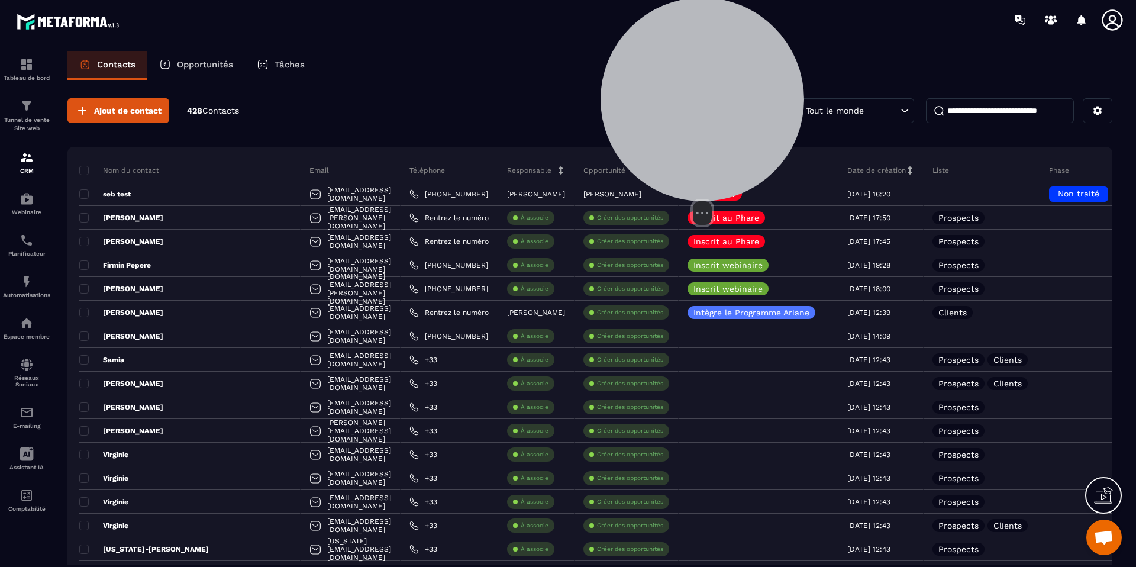
drag, startPoint x: 170, startPoint y: 163, endPoint x: 761, endPoint y: 115, distance: 592.9
click at [796, 109] on div at bounding box center [703, 100] width 204 height 204
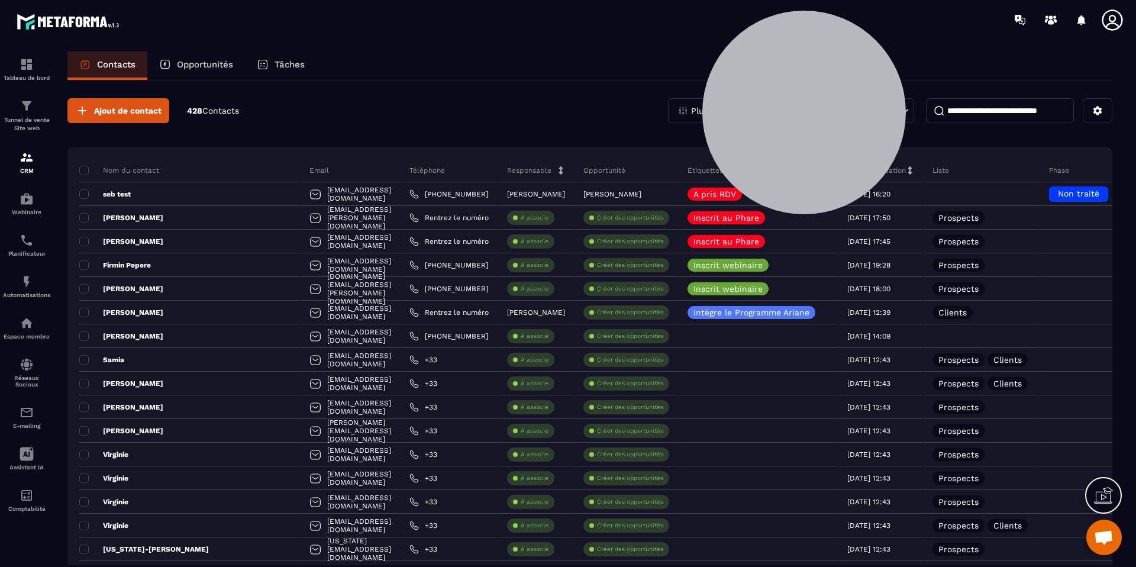
click at [285, 50] on section "Tableau de bord Tunnel de vente Site web CRM Webinaire Planificateur Automatisa…" at bounding box center [568, 320] width 1136 height 561
click at [285, 60] on p "Tâches" at bounding box center [290, 64] width 30 height 11
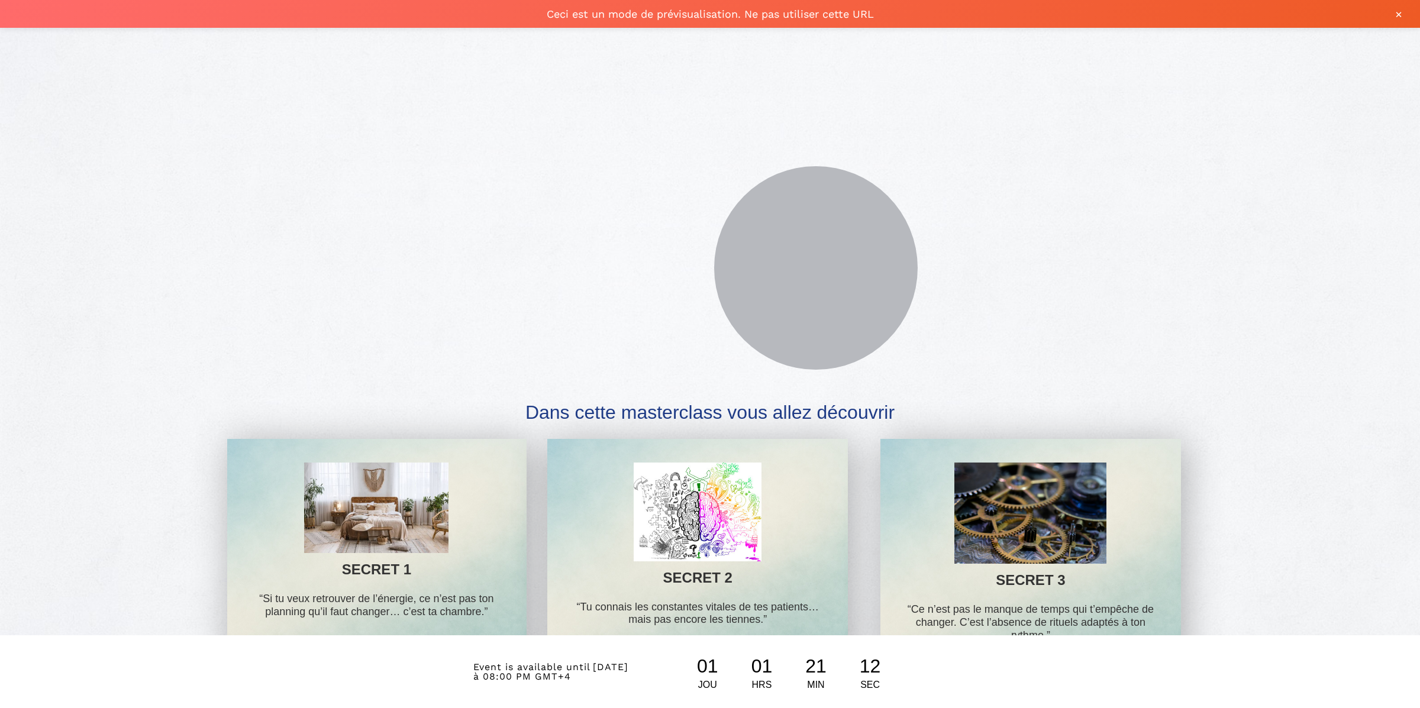
scroll to position [66, 0]
drag, startPoint x: 467, startPoint y: 661, endPoint x: 554, endPoint y: 667, distance: 86.6
click at [572, 680] on div "Event is available until [DATE] à 08:00 PM GMT+4 01 JOU 01 HRS 21 MIN 10 SEC" at bounding box center [710, 671] width 1420 height 73
click at [482, 668] on span "Event is available until" at bounding box center [531, 666] width 117 height 11
